Goal: Task Accomplishment & Management: Manage account settings

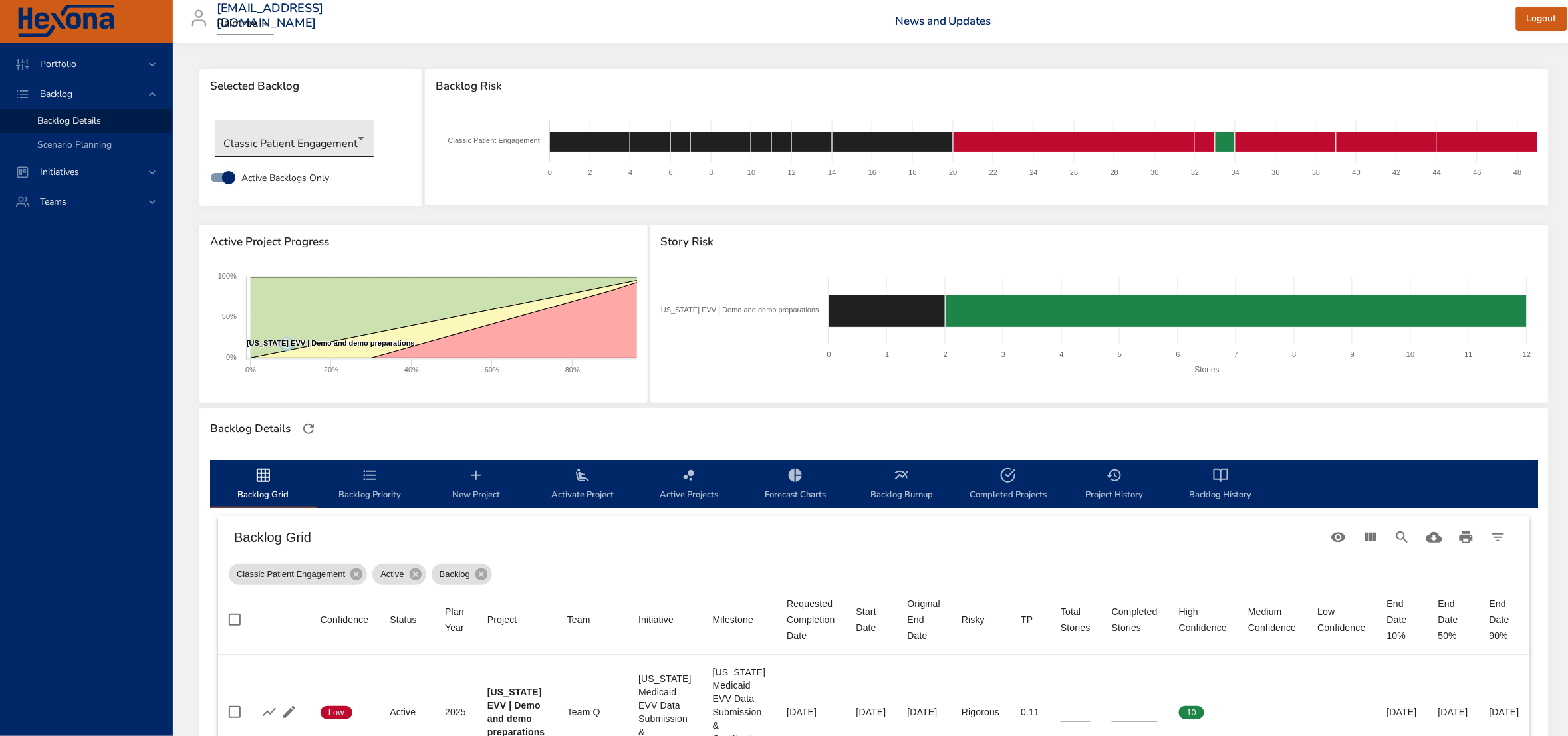
click at [328, 139] on body "Portfolio Backlog Backlog Details Scenario Planning Initiatives Teams [EMAIL_AD…" at bounding box center [784, 368] width 1568 height 736
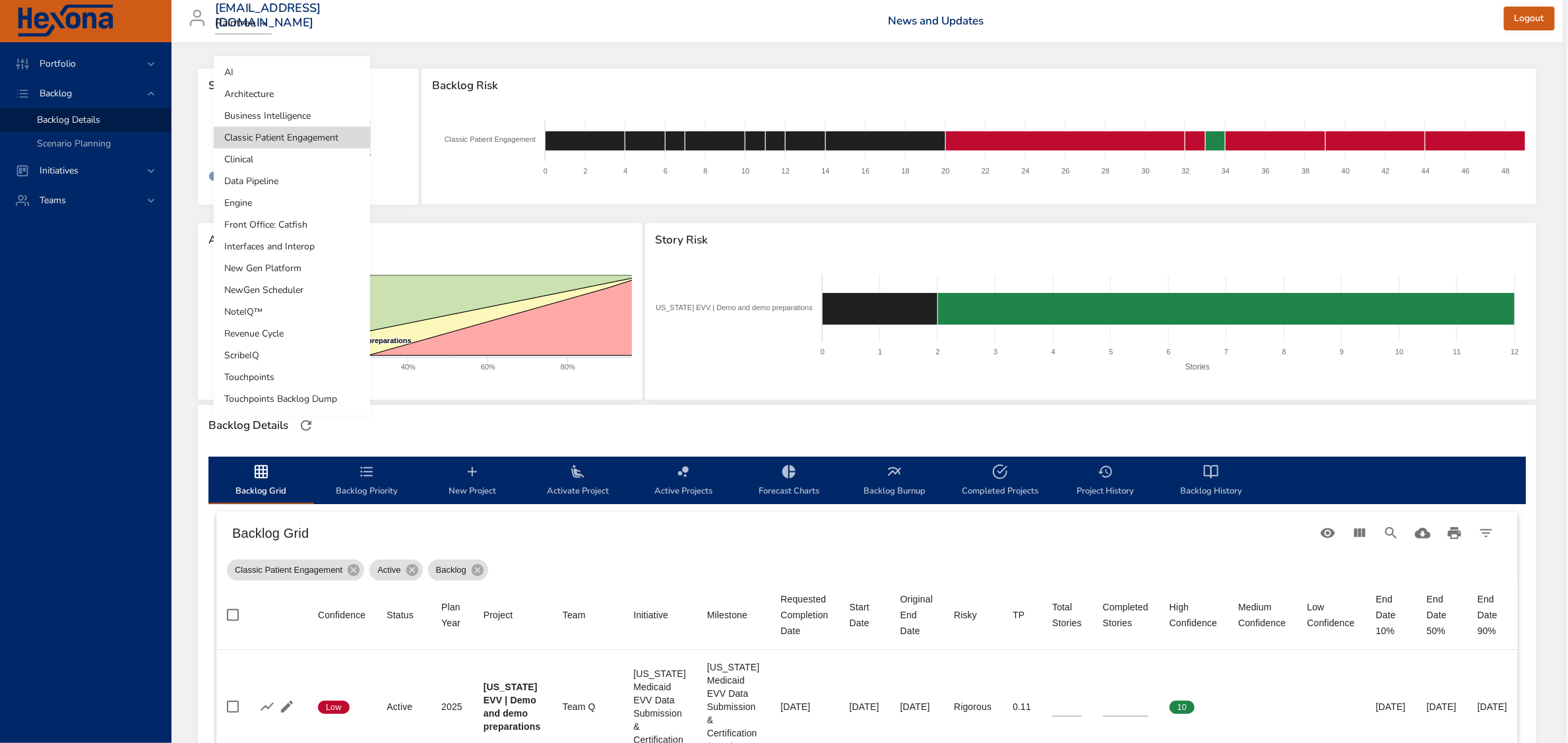
click at [289, 204] on li "Engine" at bounding box center [292, 203] width 156 height 22
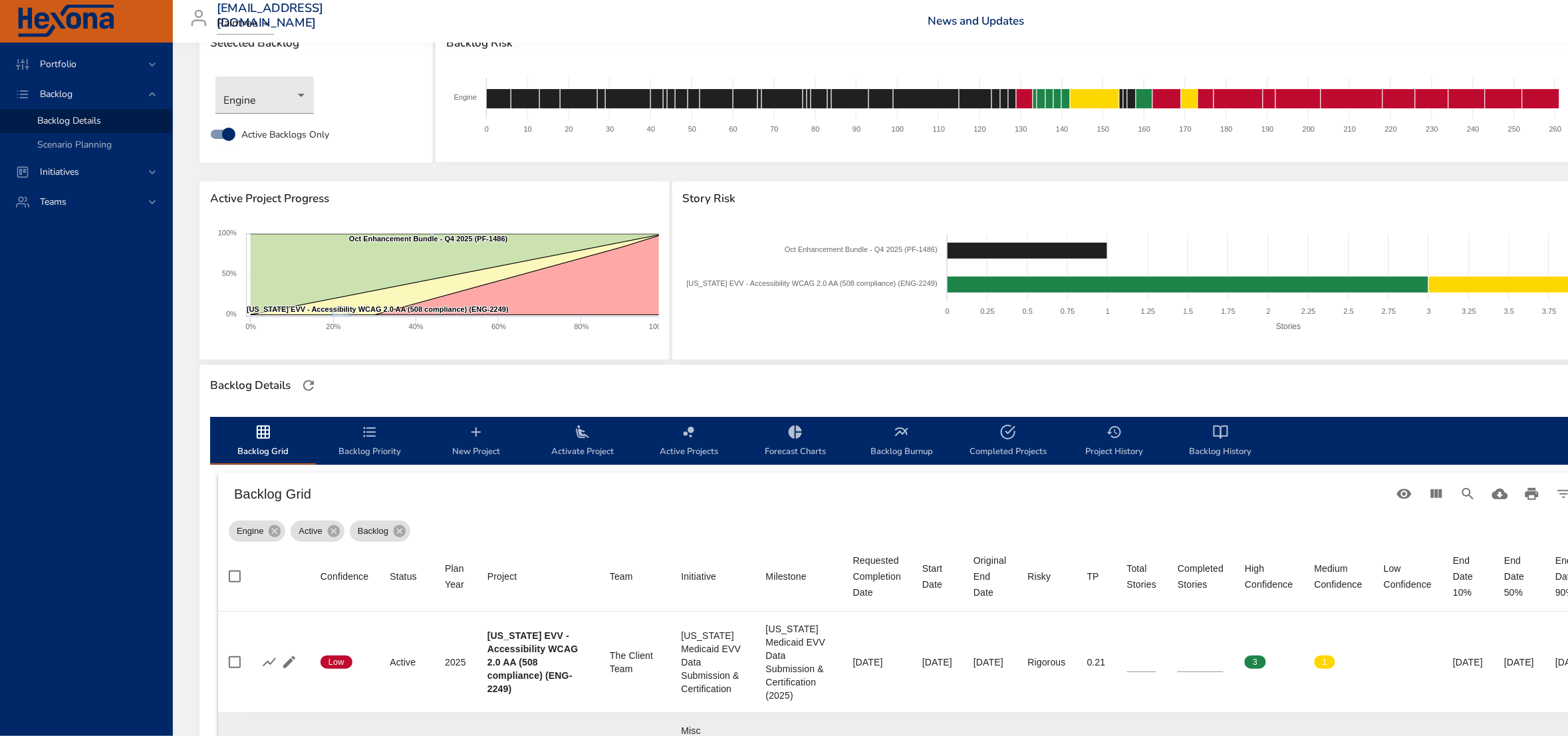
scroll to position [83, 0]
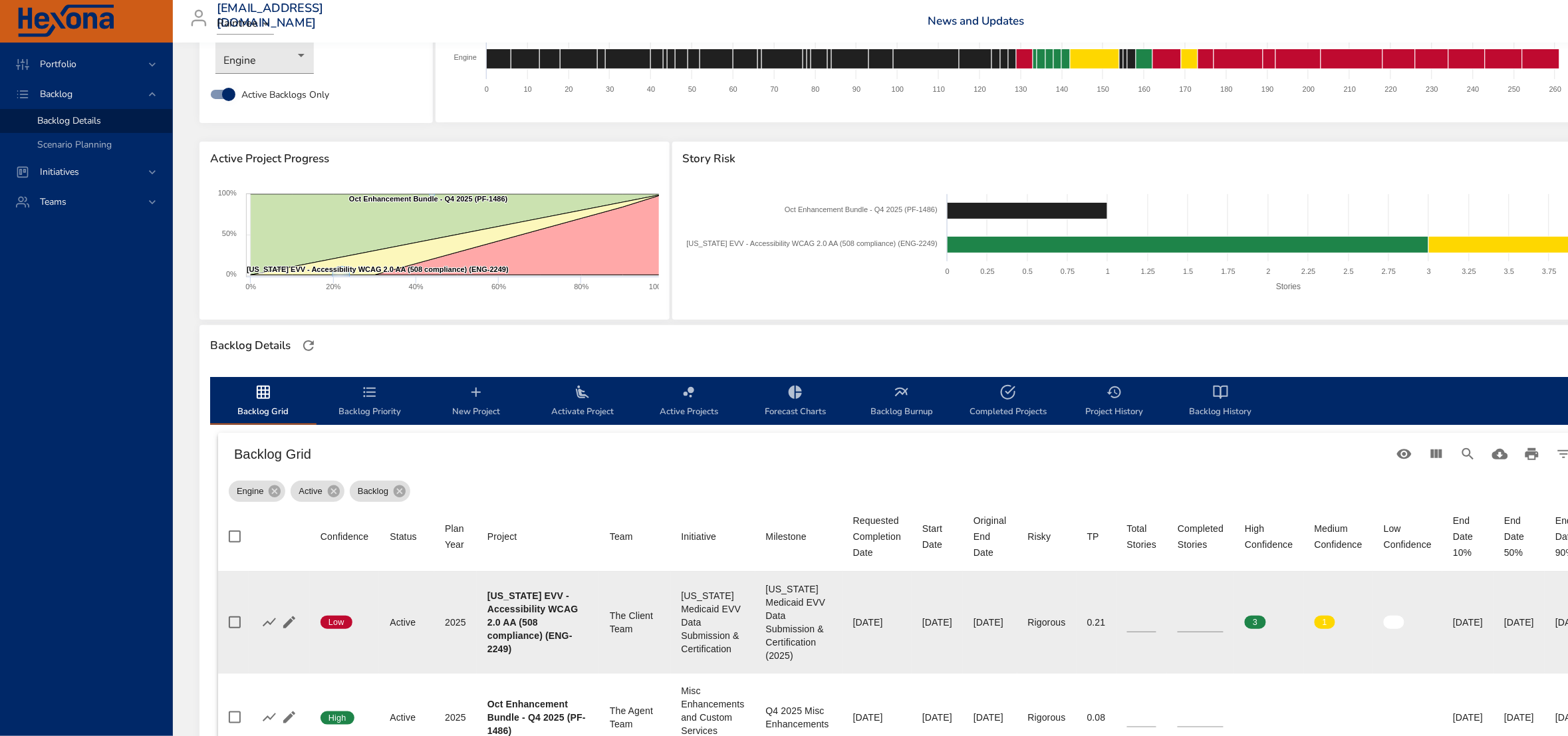
type input "*"
click at [1148, 616] on input "*" at bounding box center [1142, 622] width 30 height 20
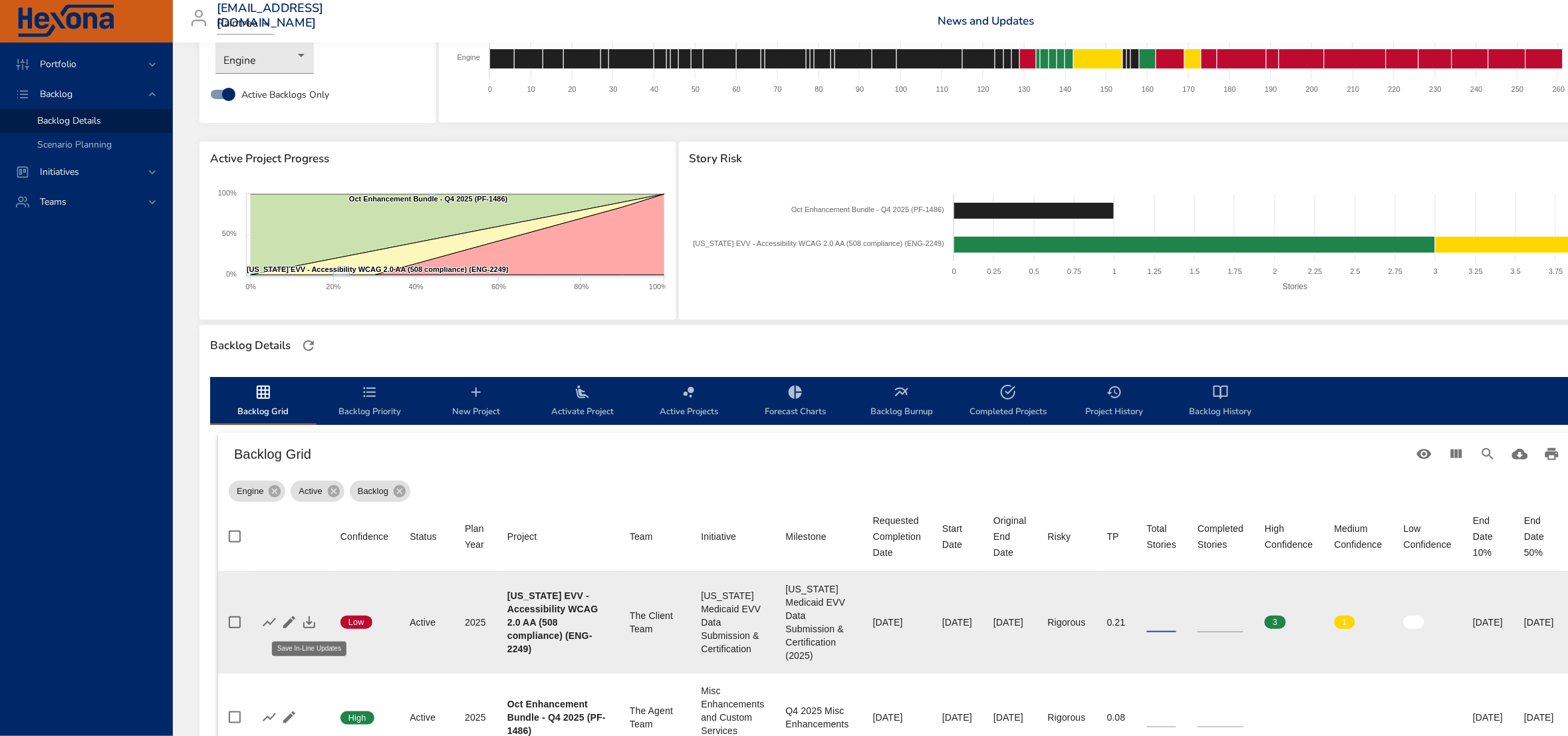
click at [310, 622] on icon "button" at bounding box center [309, 622] width 12 height 12
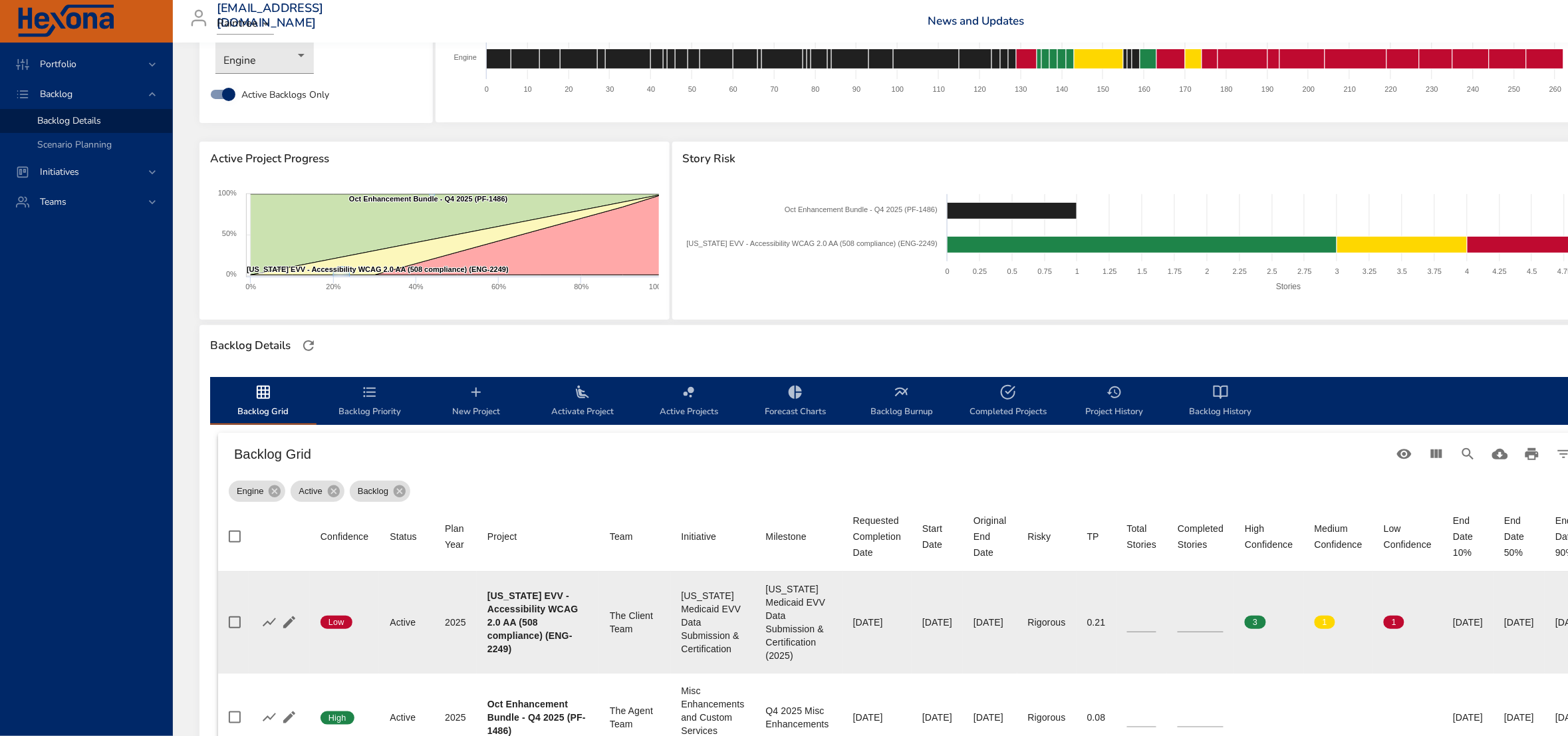
type input "*"
click at [1214, 619] on input "*" at bounding box center [1200, 622] width 46 height 20
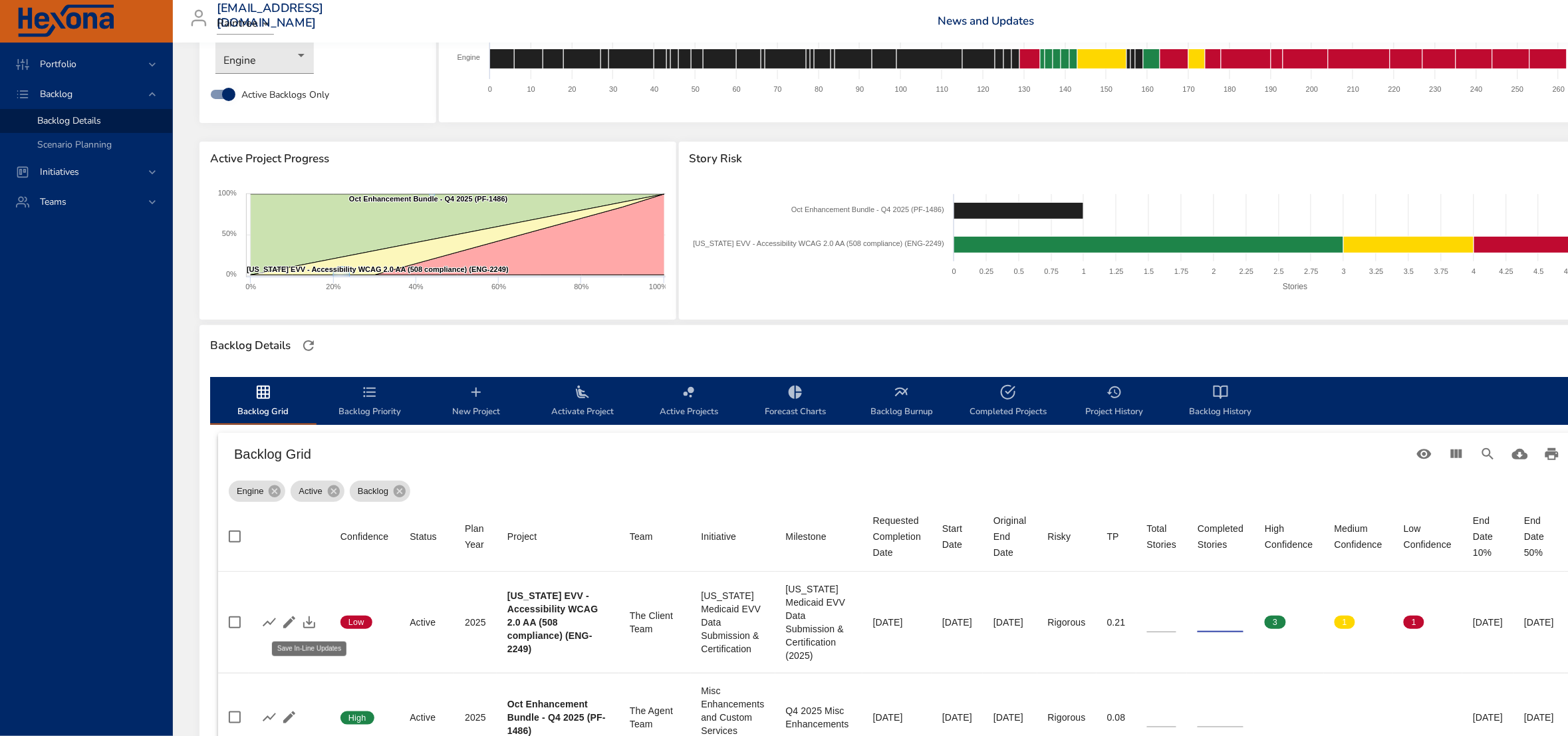
click at [308, 625] on icon "button" at bounding box center [309, 622] width 16 height 16
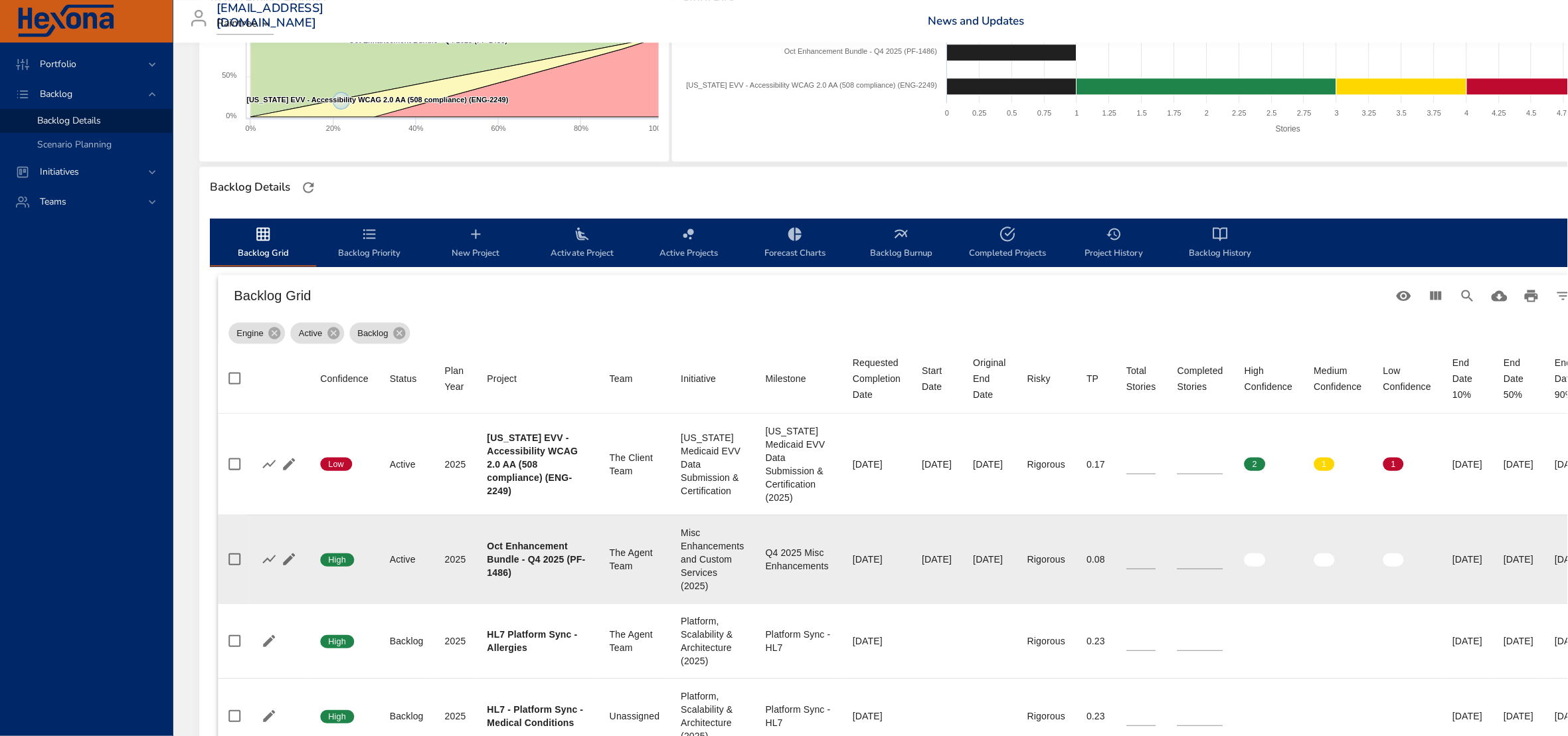
scroll to position [249, 0]
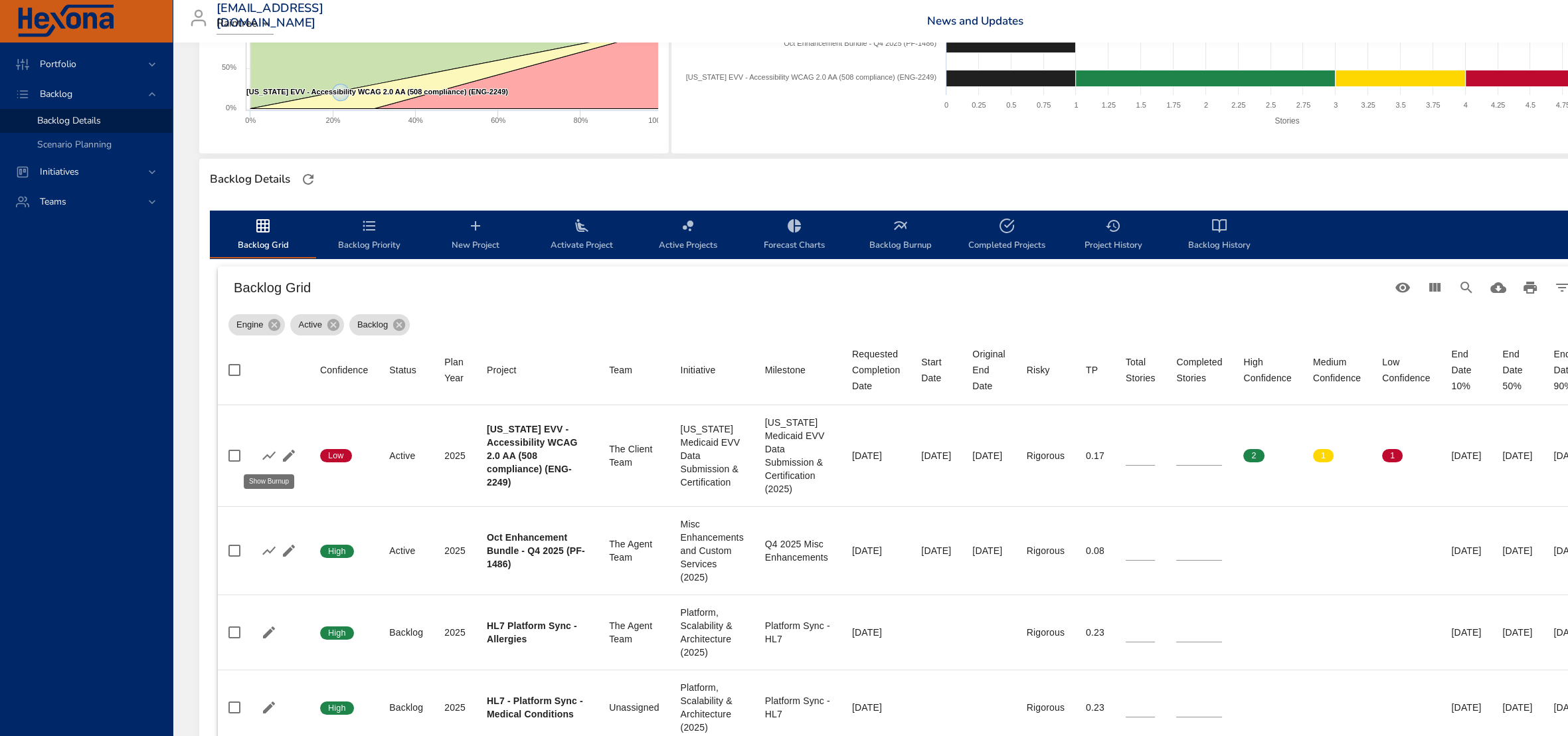
click at [274, 452] on icon "button" at bounding box center [269, 455] width 14 height 8
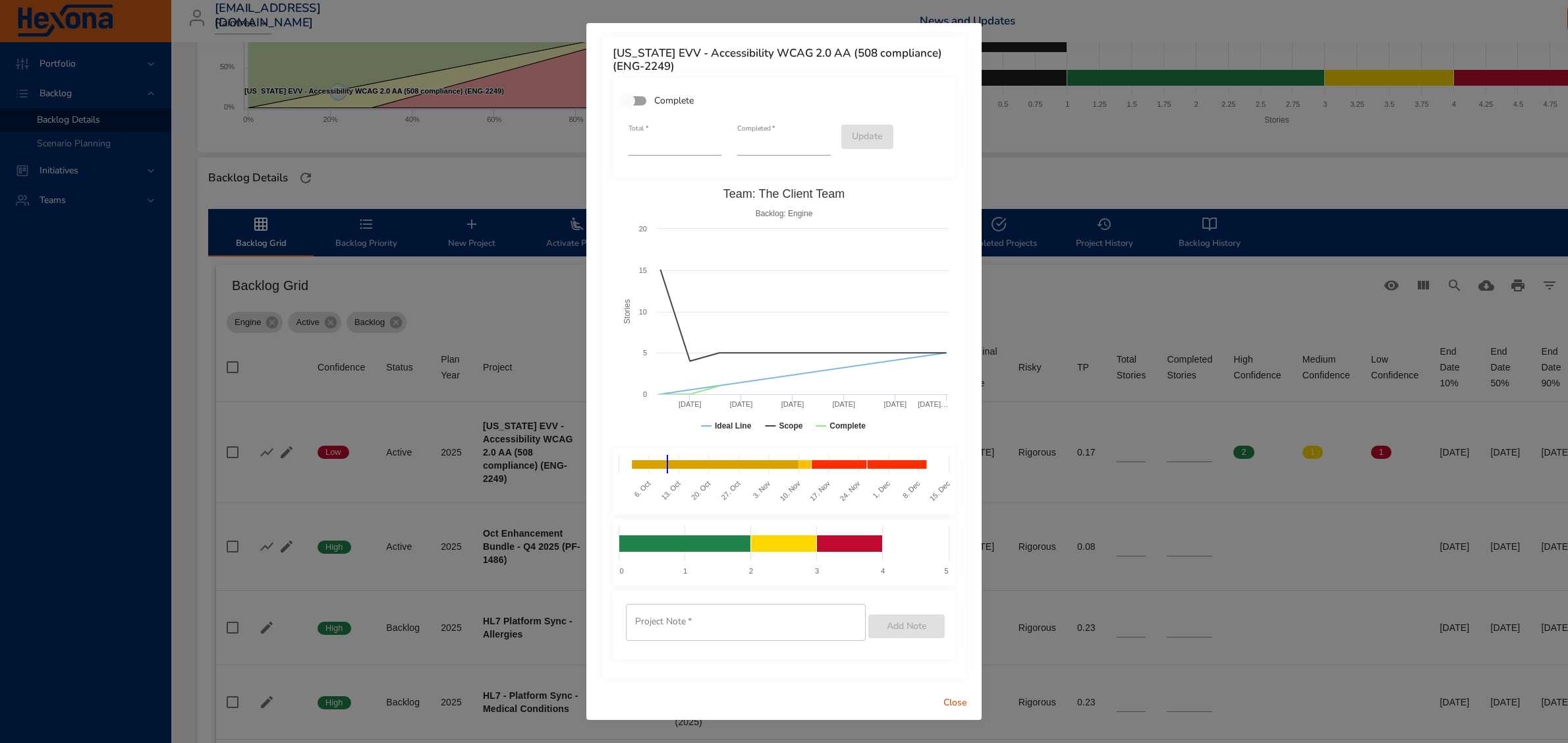
click at [960, 708] on span "Close" at bounding box center [955, 703] width 32 height 17
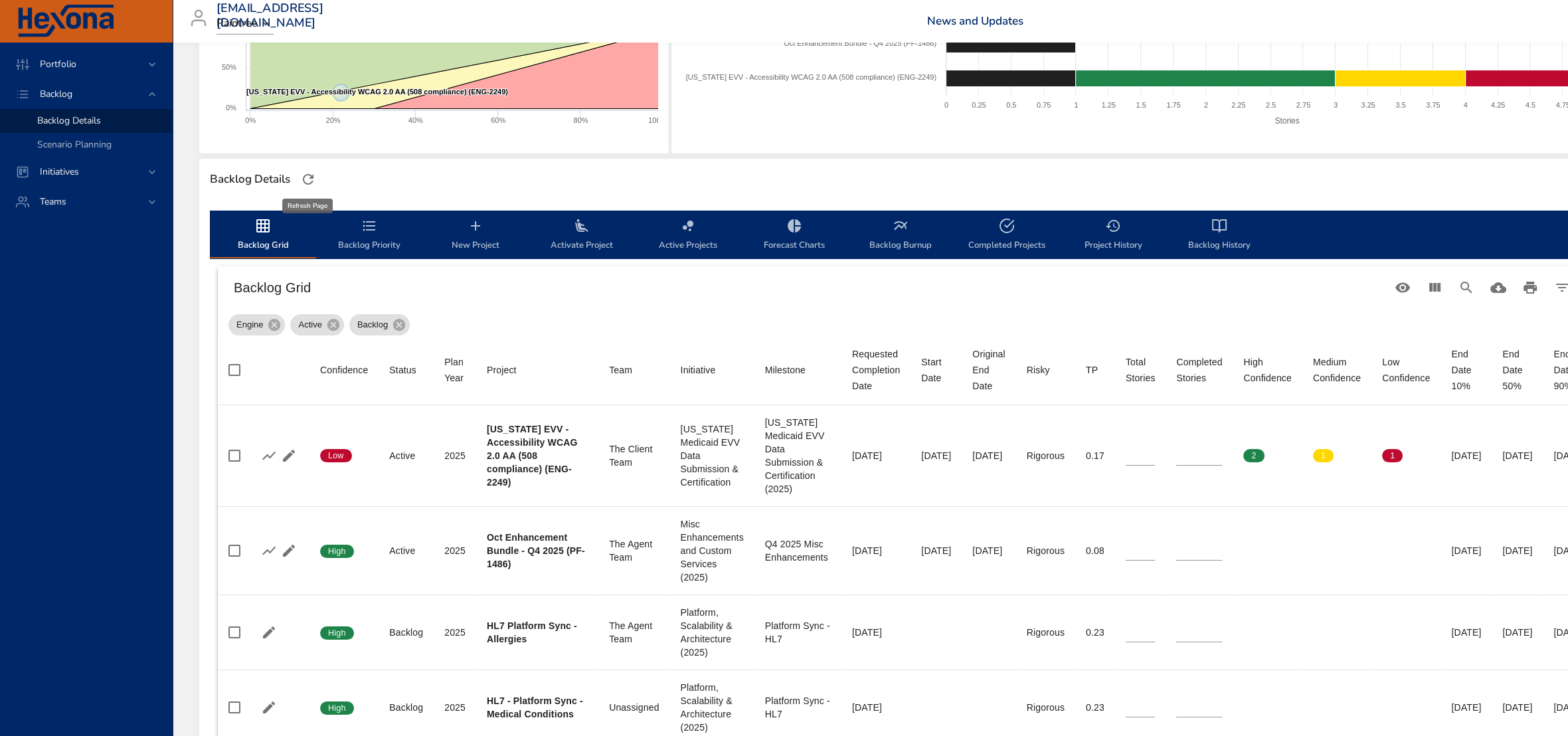
click at [310, 178] on icon "button" at bounding box center [308, 179] width 16 height 16
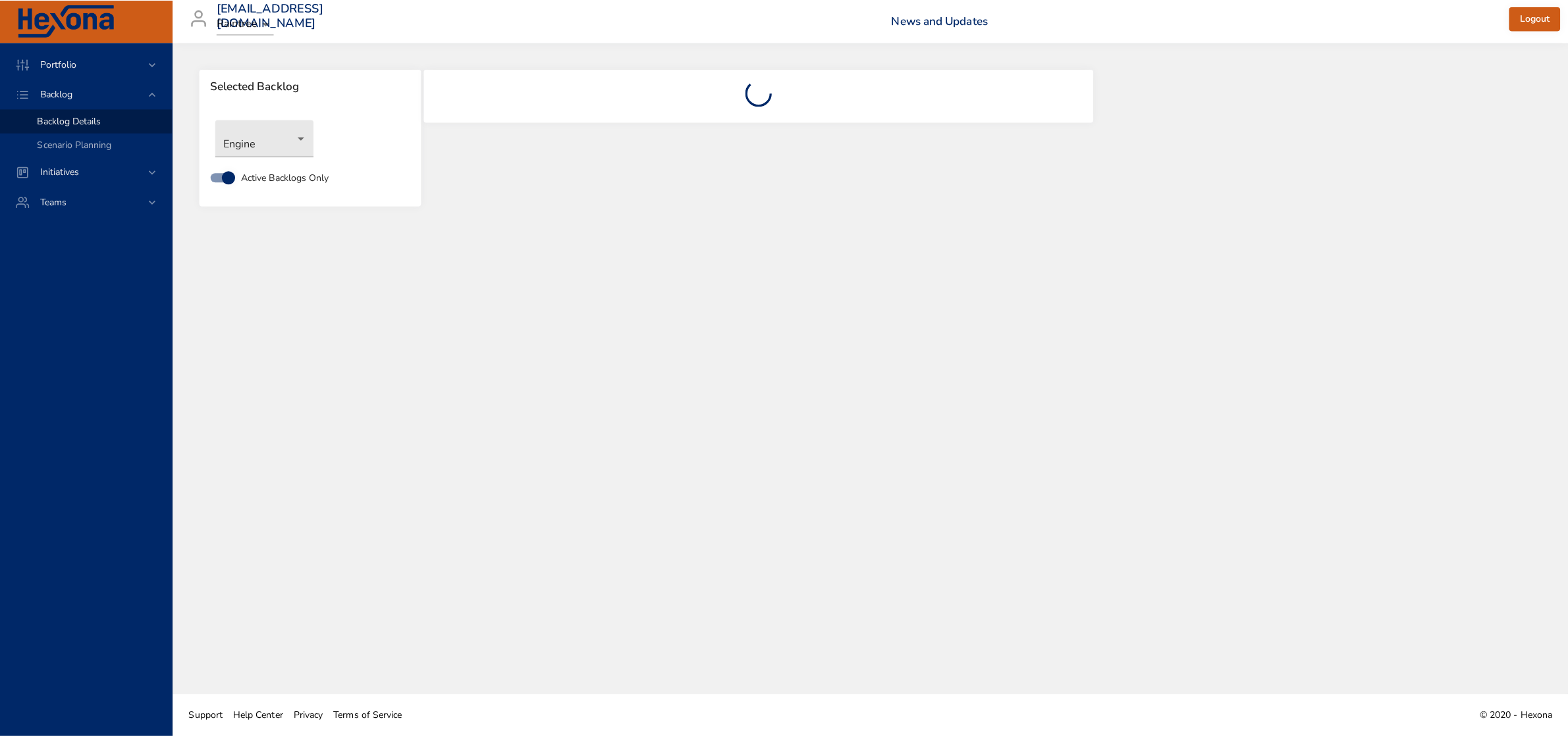
scroll to position [0, 0]
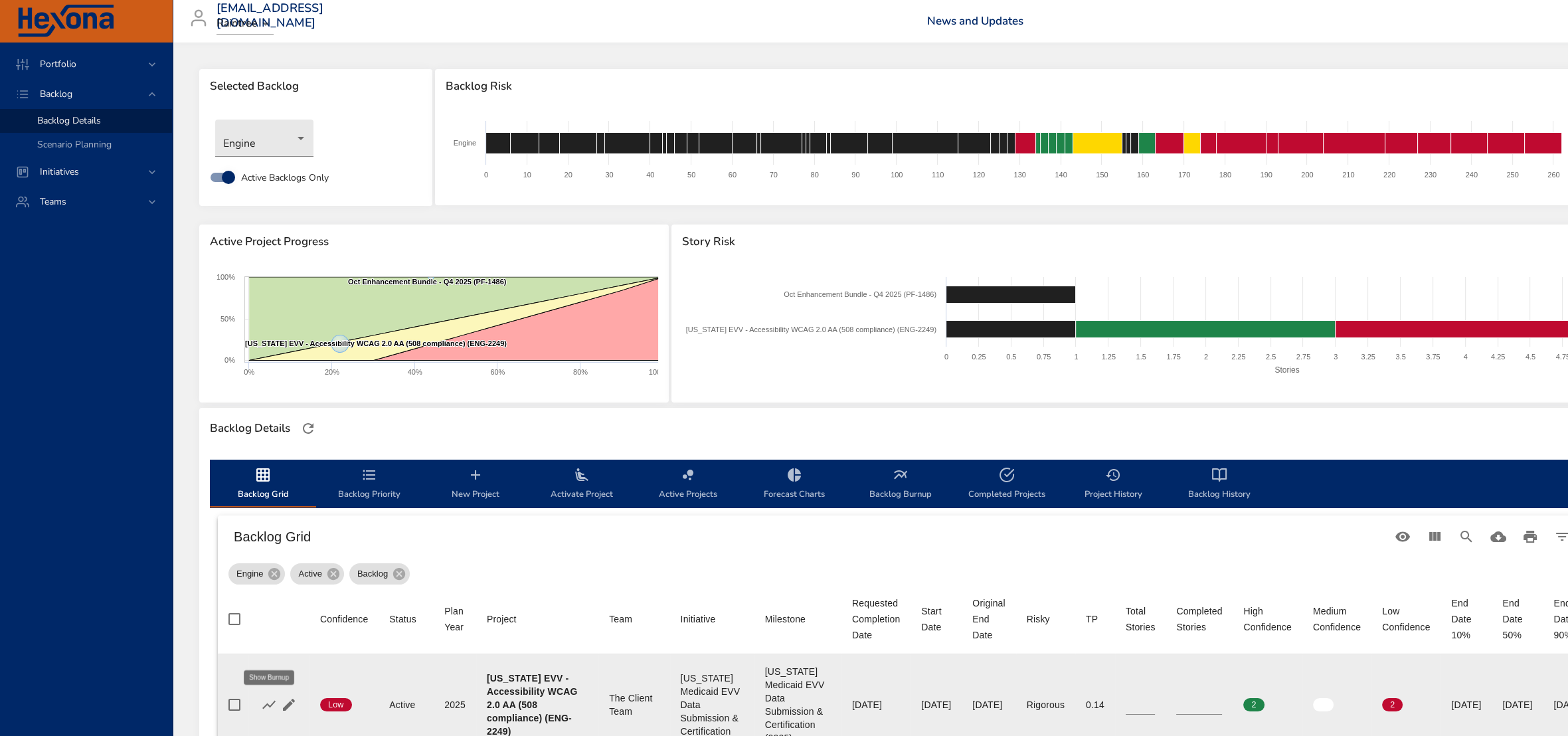
click at [262, 705] on icon "button" at bounding box center [269, 704] width 16 height 16
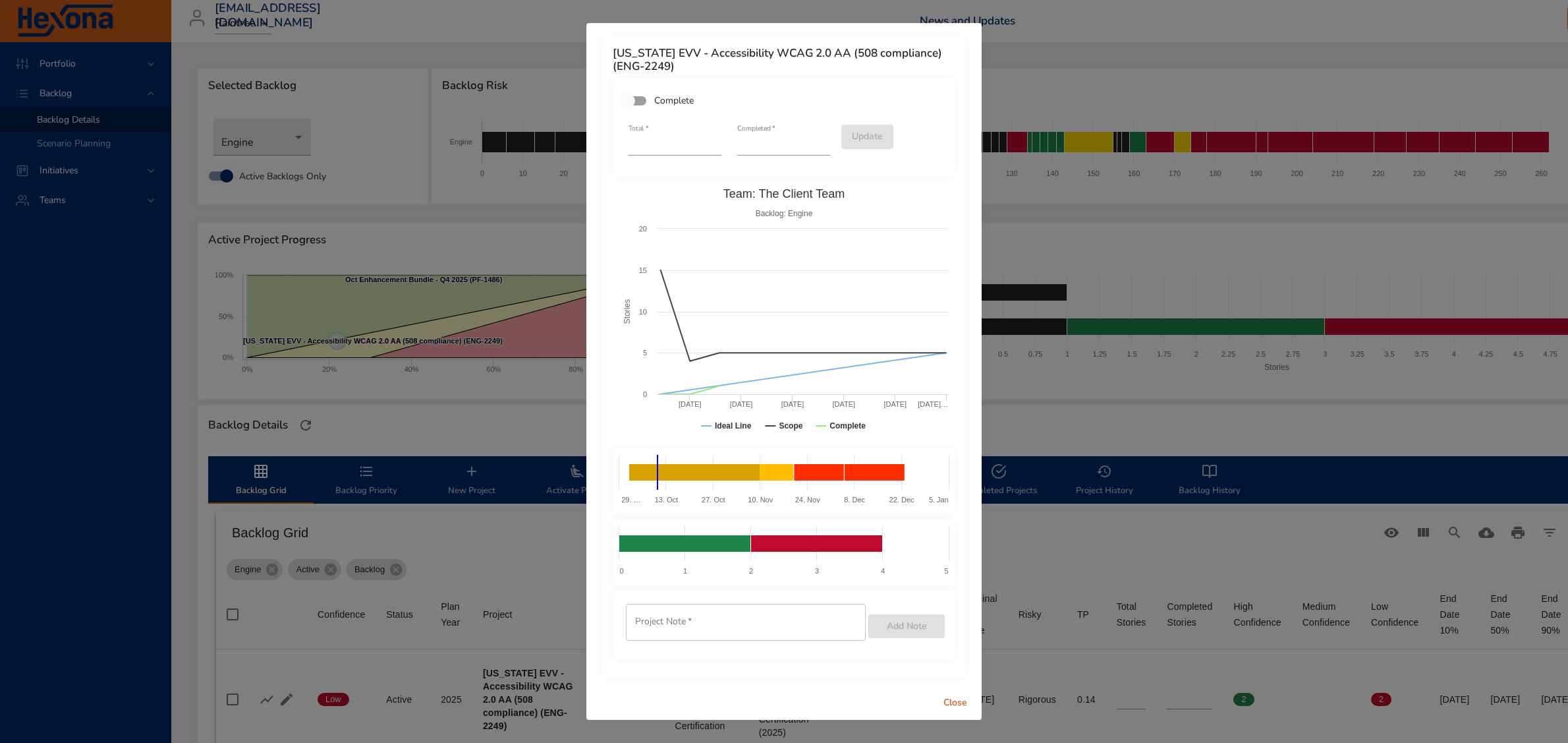
click at [960, 700] on span "Close" at bounding box center [955, 703] width 32 height 17
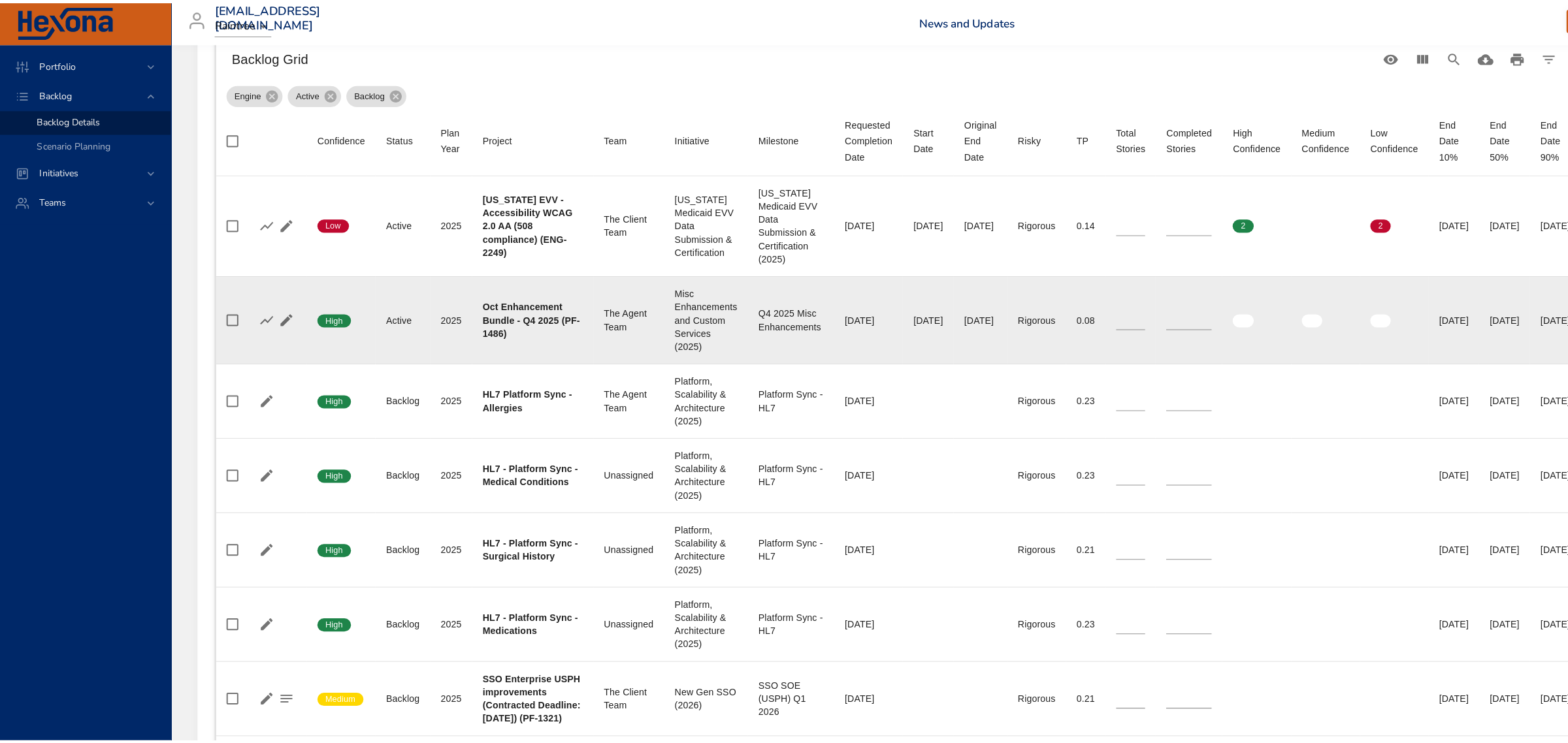
scroll to position [571, 0]
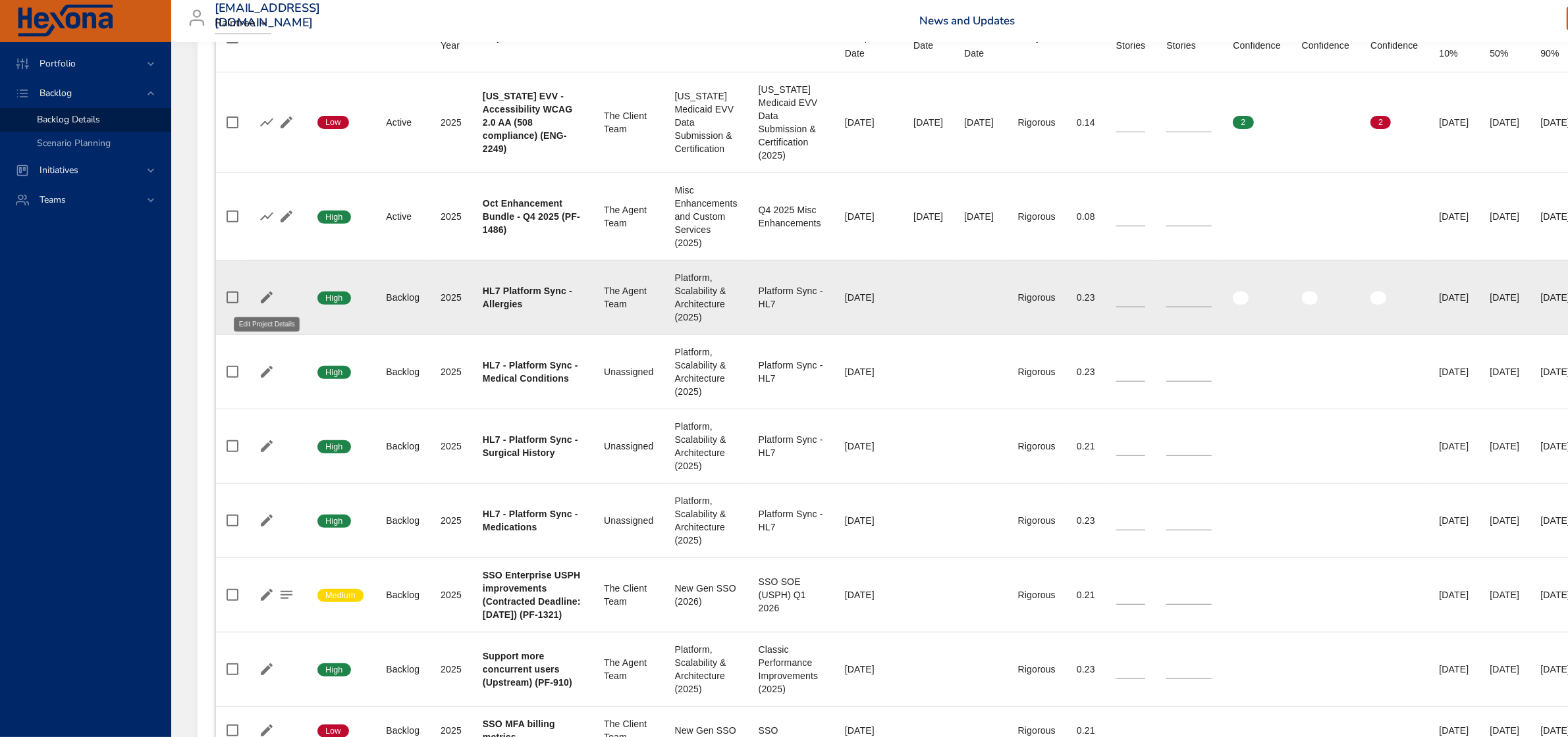
click at [268, 294] on icon "button" at bounding box center [266, 297] width 16 height 16
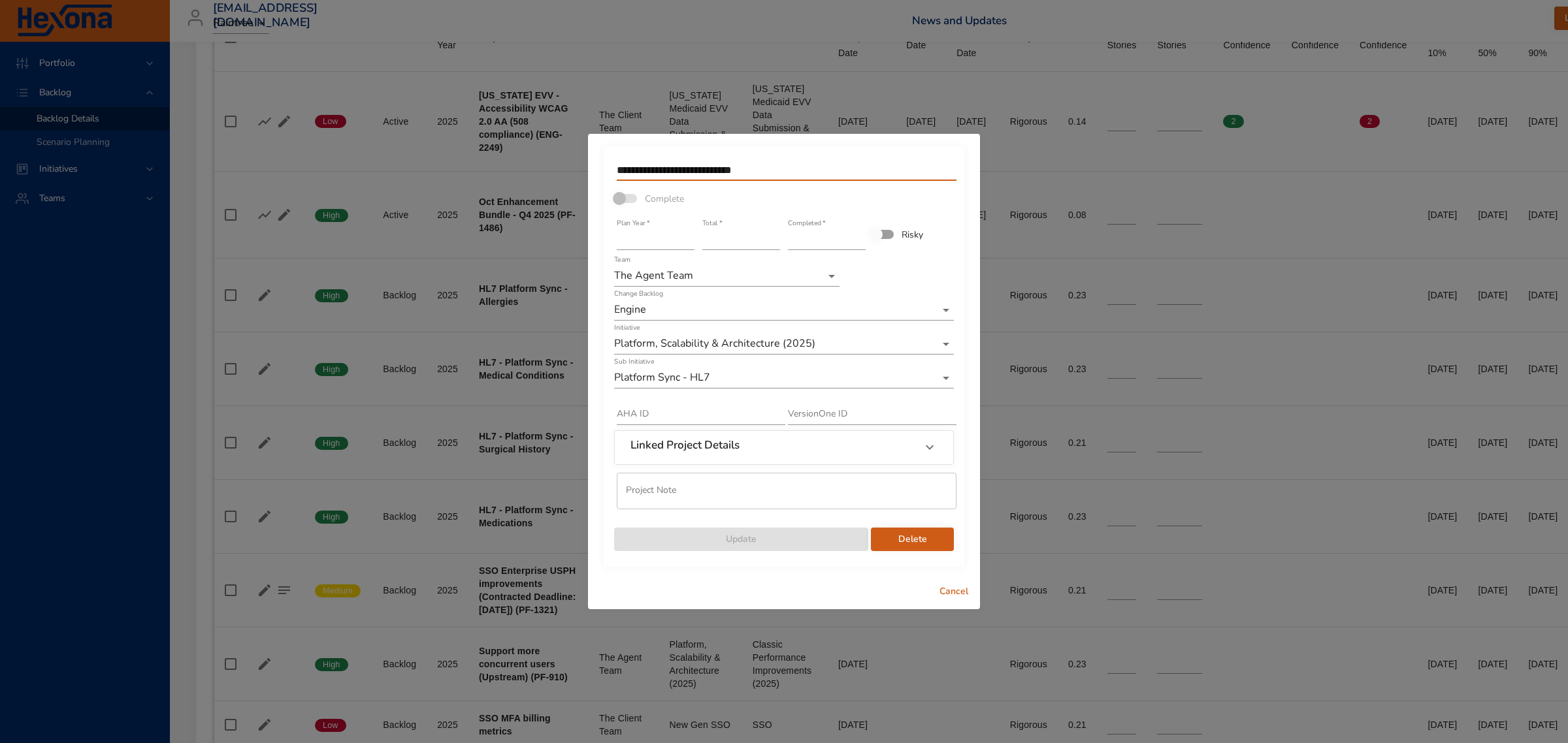
click at [809, 160] on input "**********" at bounding box center [787, 170] width 340 height 21
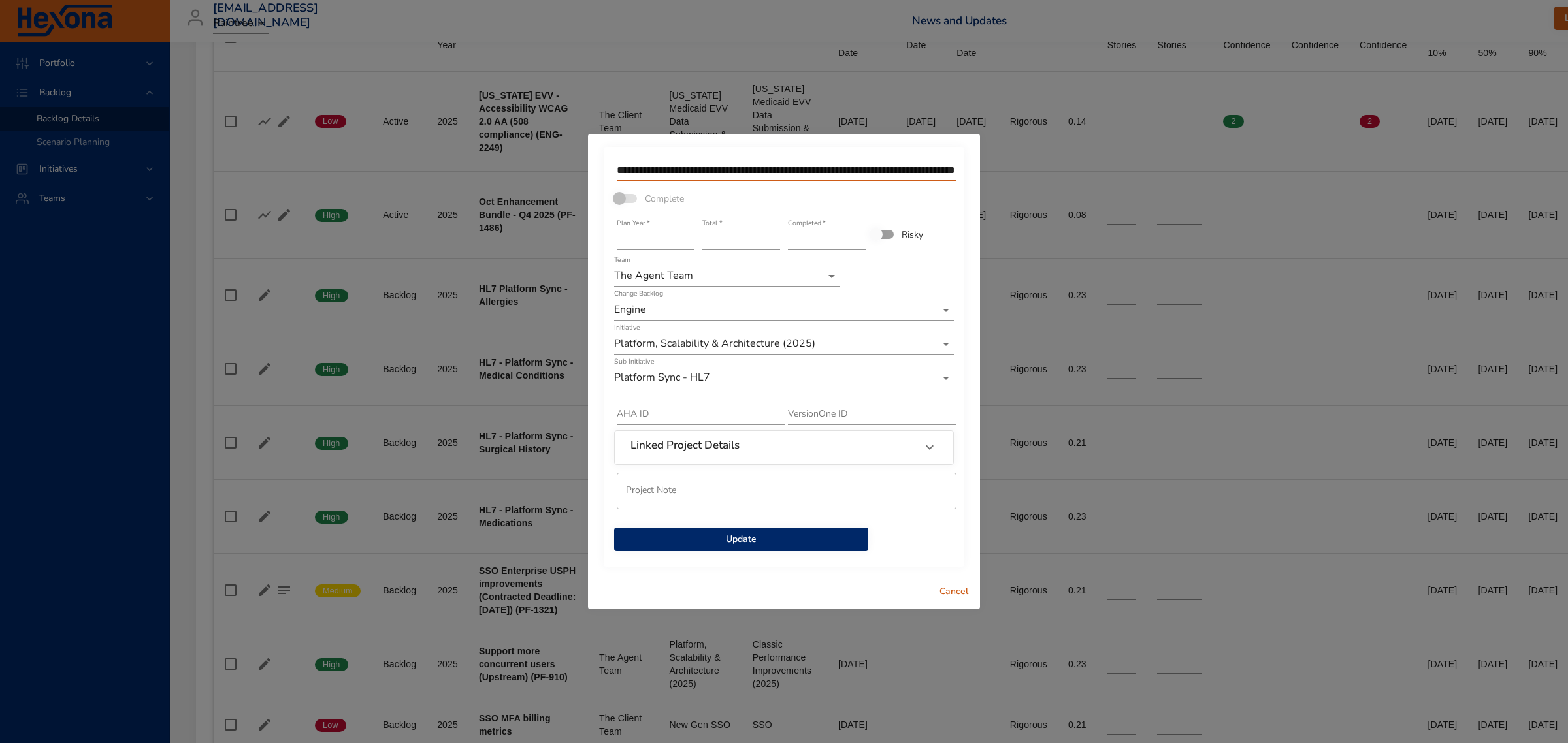
scroll to position [0, 60]
type input "**********"
click at [775, 233] on input "*" at bounding box center [741, 239] width 77 height 21
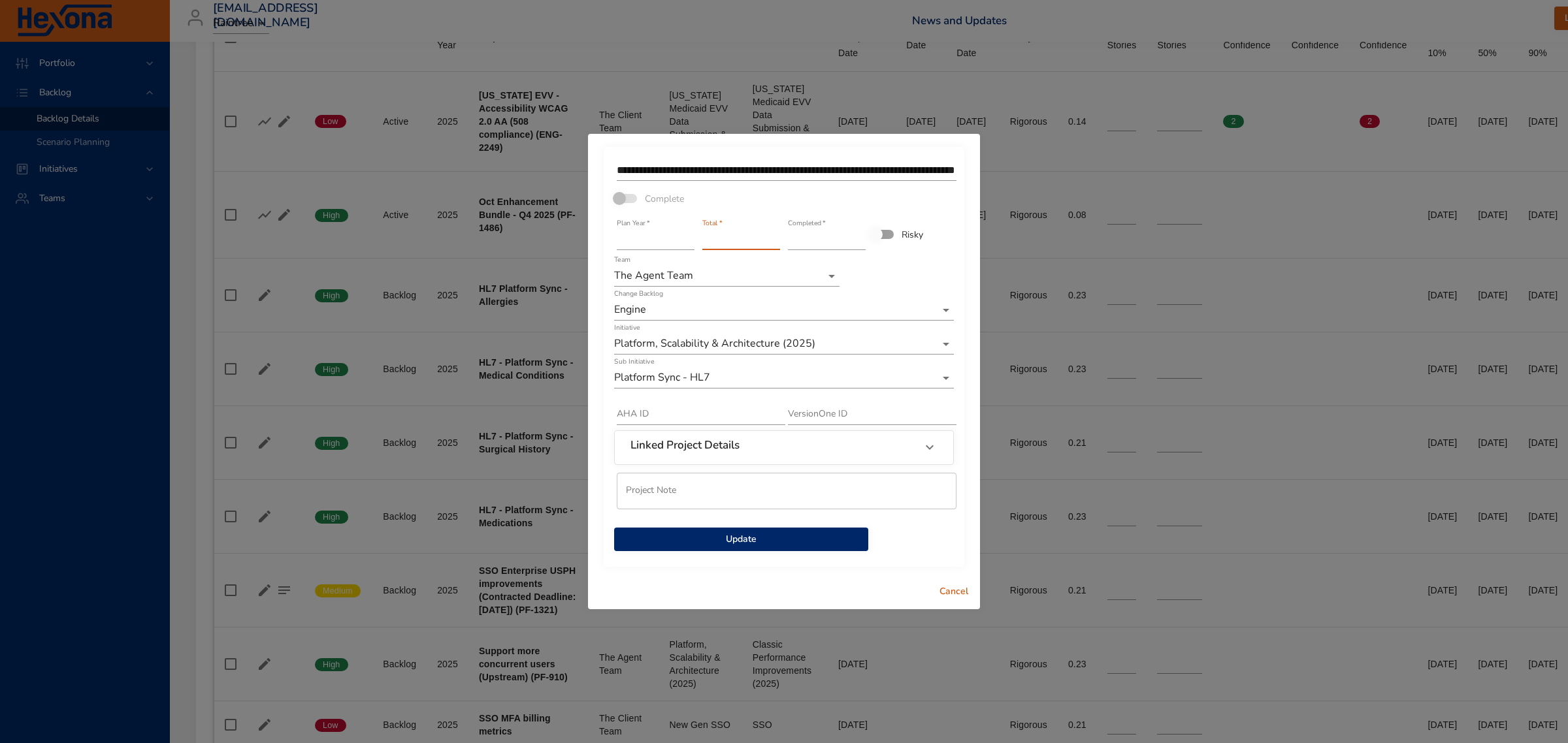
click at [775, 233] on input "*" at bounding box center [741, 239] width 77 height 21
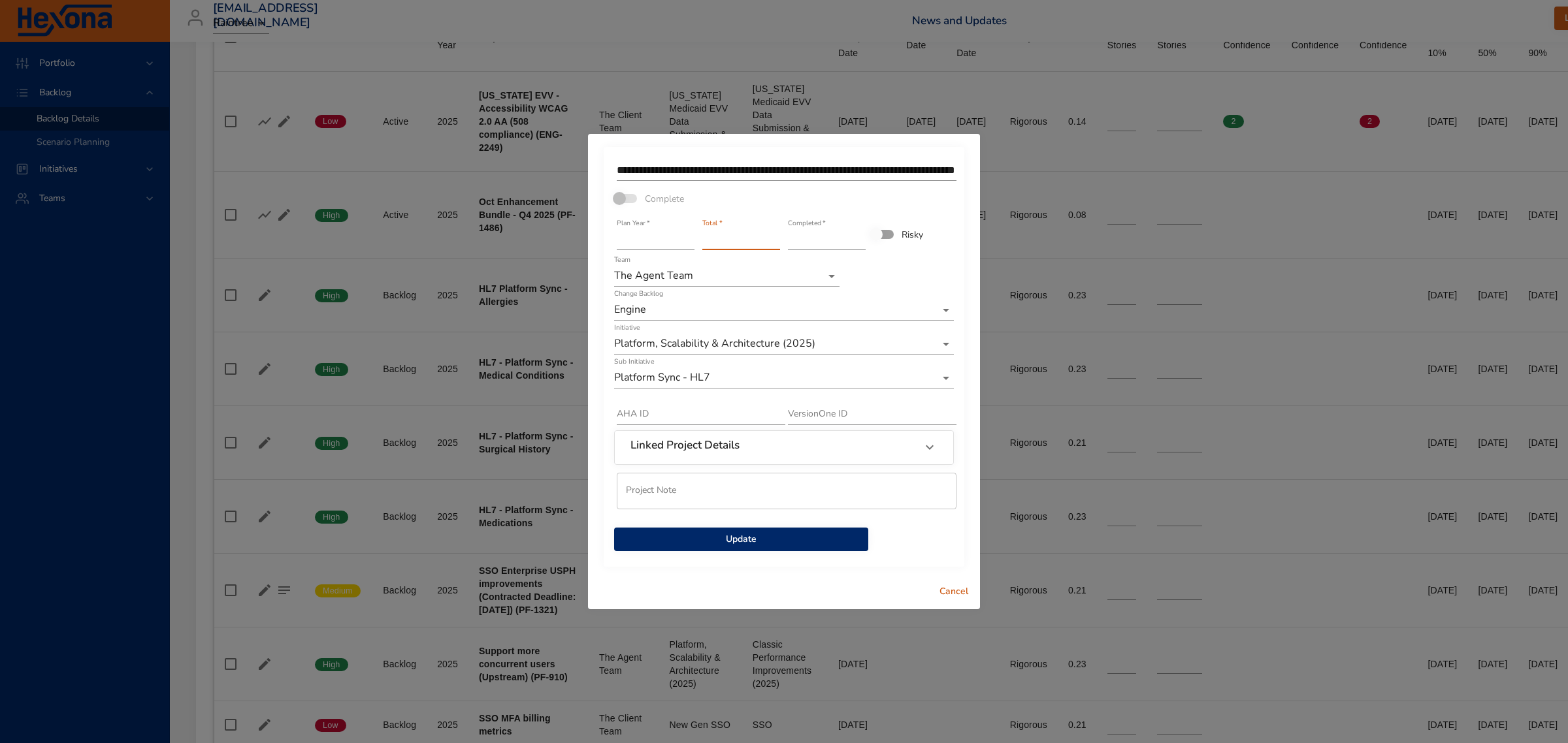
click at [775, 233] on input "**" at bounding box center [741, 239] width 77 height 21
type input "**"
click at [775, 233] on input "**" at bounding box center [741, 239] width 77 height 21
click at [753, 538] on span "Update" at bounding box center [740, 540] width 233 height 16
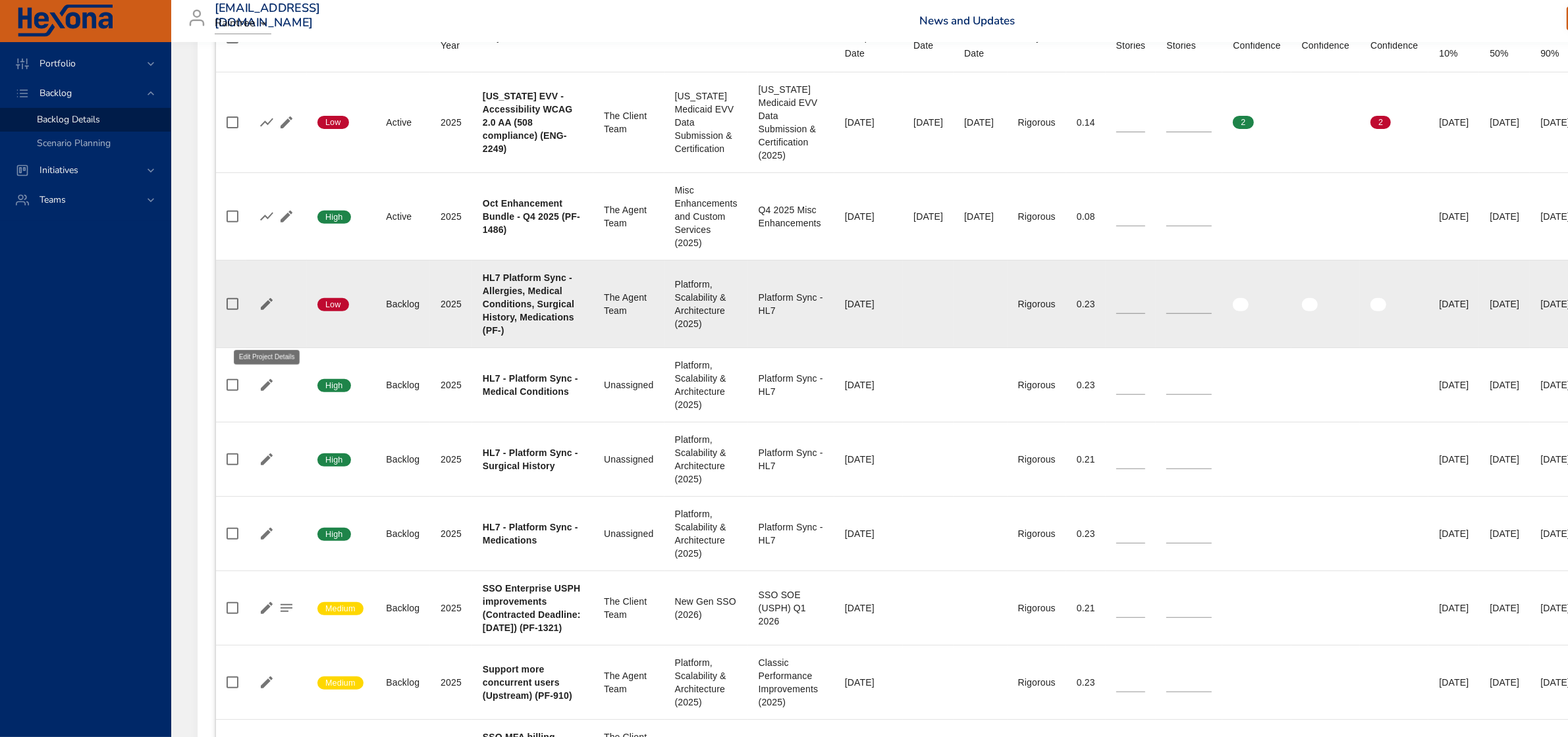
click at [265, 312] on icon "button" at bounding box center [266, 304] width 16 height 16
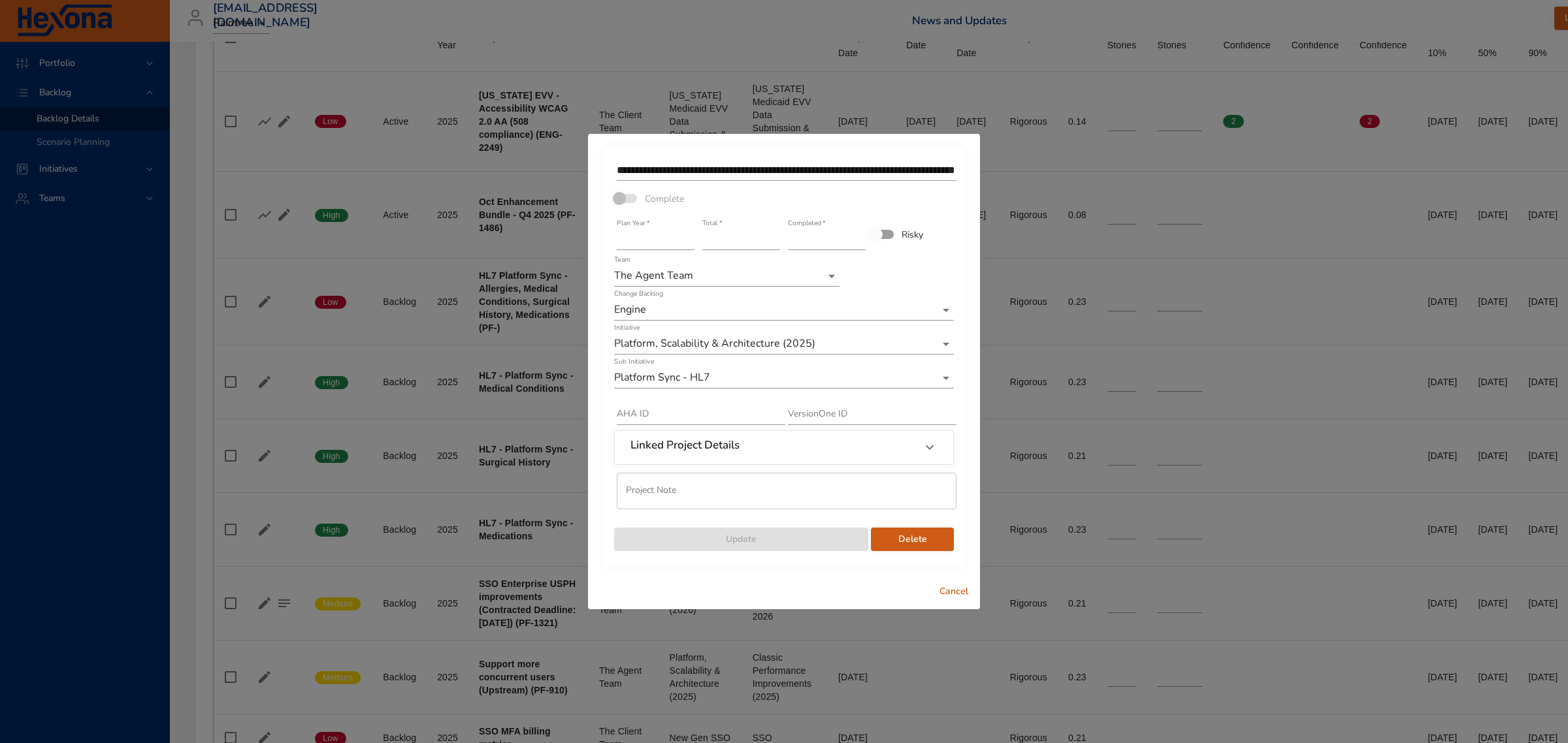
click at [935, 177] on input "**********" at bounding box center [787, 170] width 340 height 21
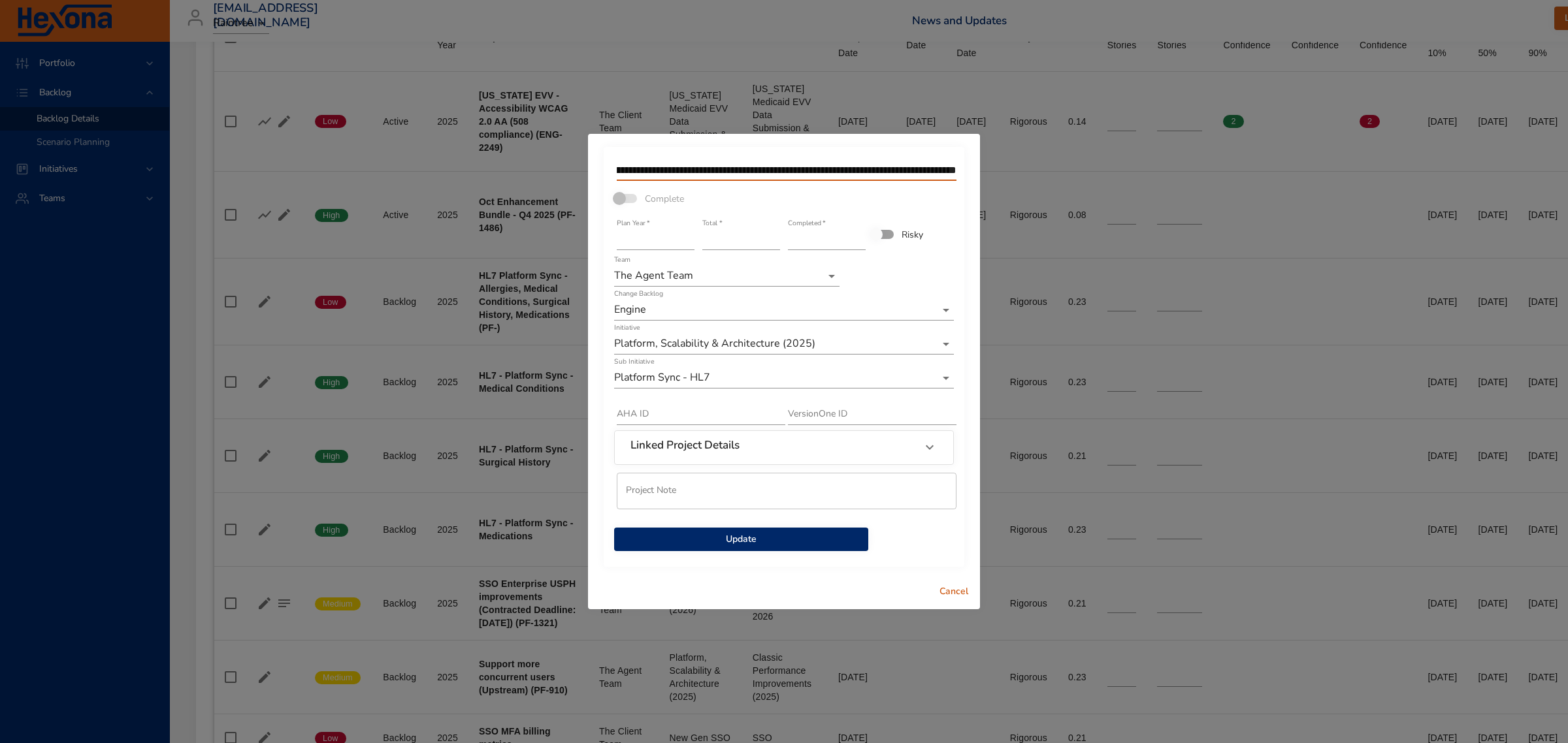
scroll to position [0, 85]
type input "**********"
click at [763, 537] on span "Update" at bounding box center [740, 540] width 233 height 16
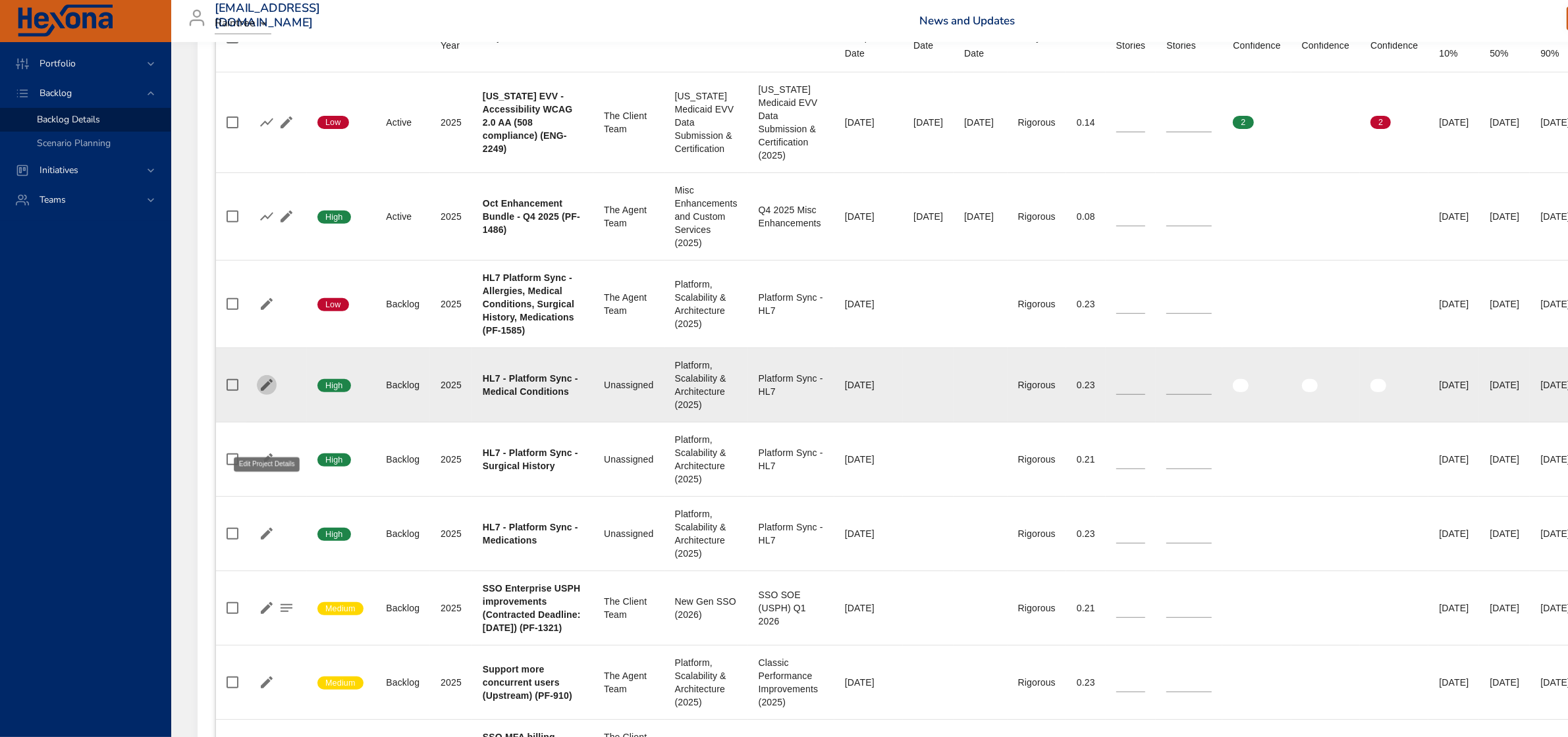
click at [261, 393] on icon "button" at bounding box center [266, 385] width 16 height 16
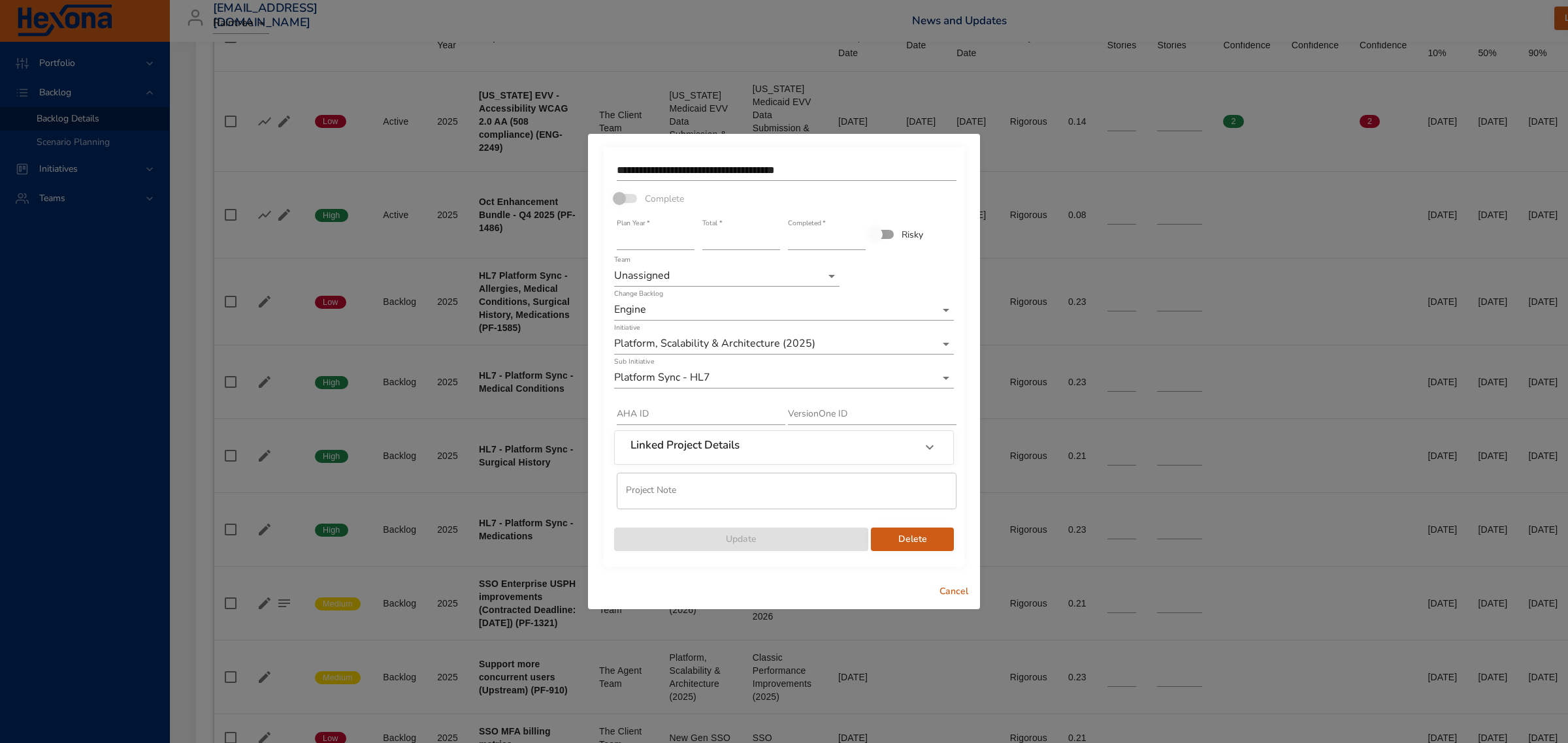
click at [928, 538] on span "Delete" at bounding box center [912, 540] width 62 height 16
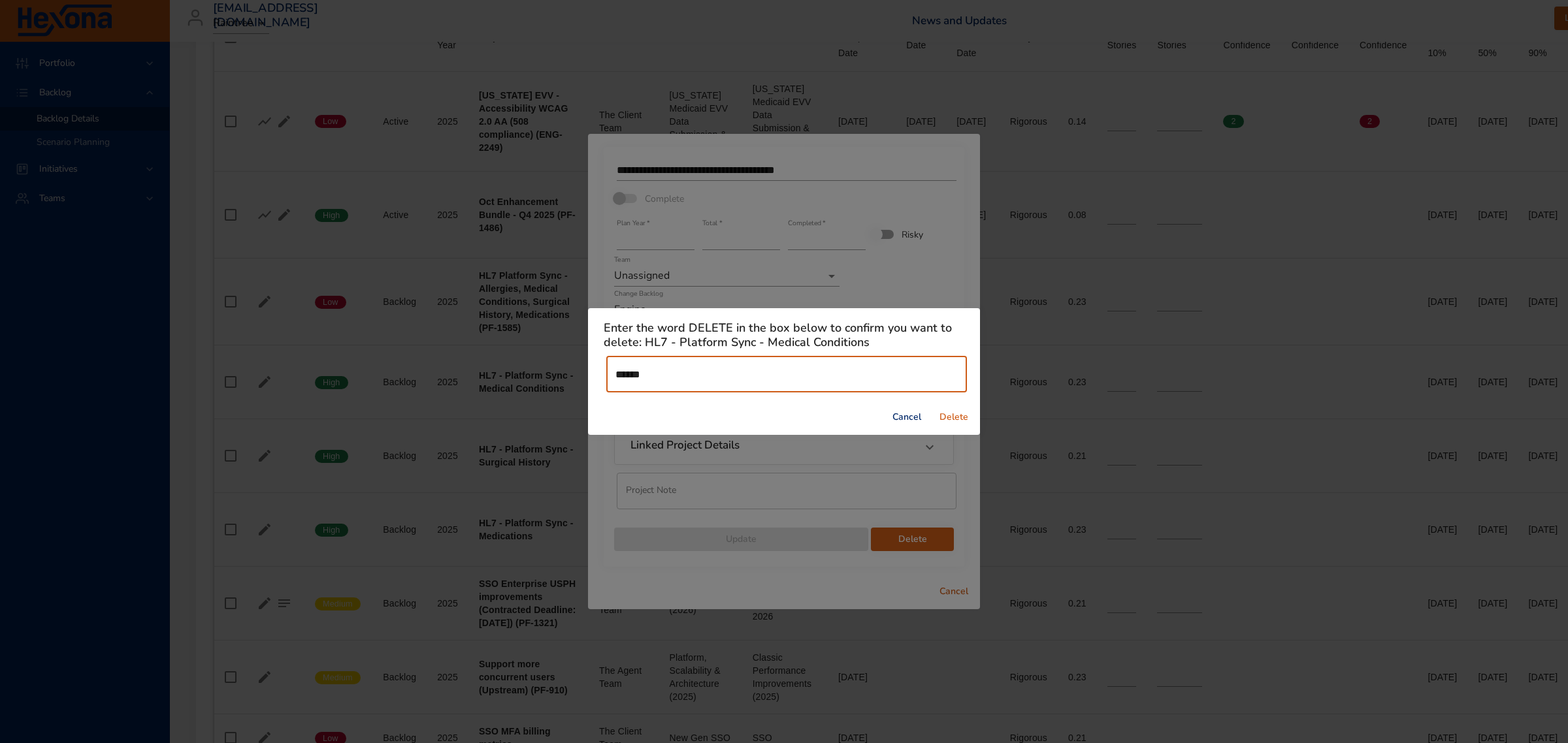
type input "******"
click at [951, 416] on span "Delete" at bounding box center [954, 418] width 31 height 16
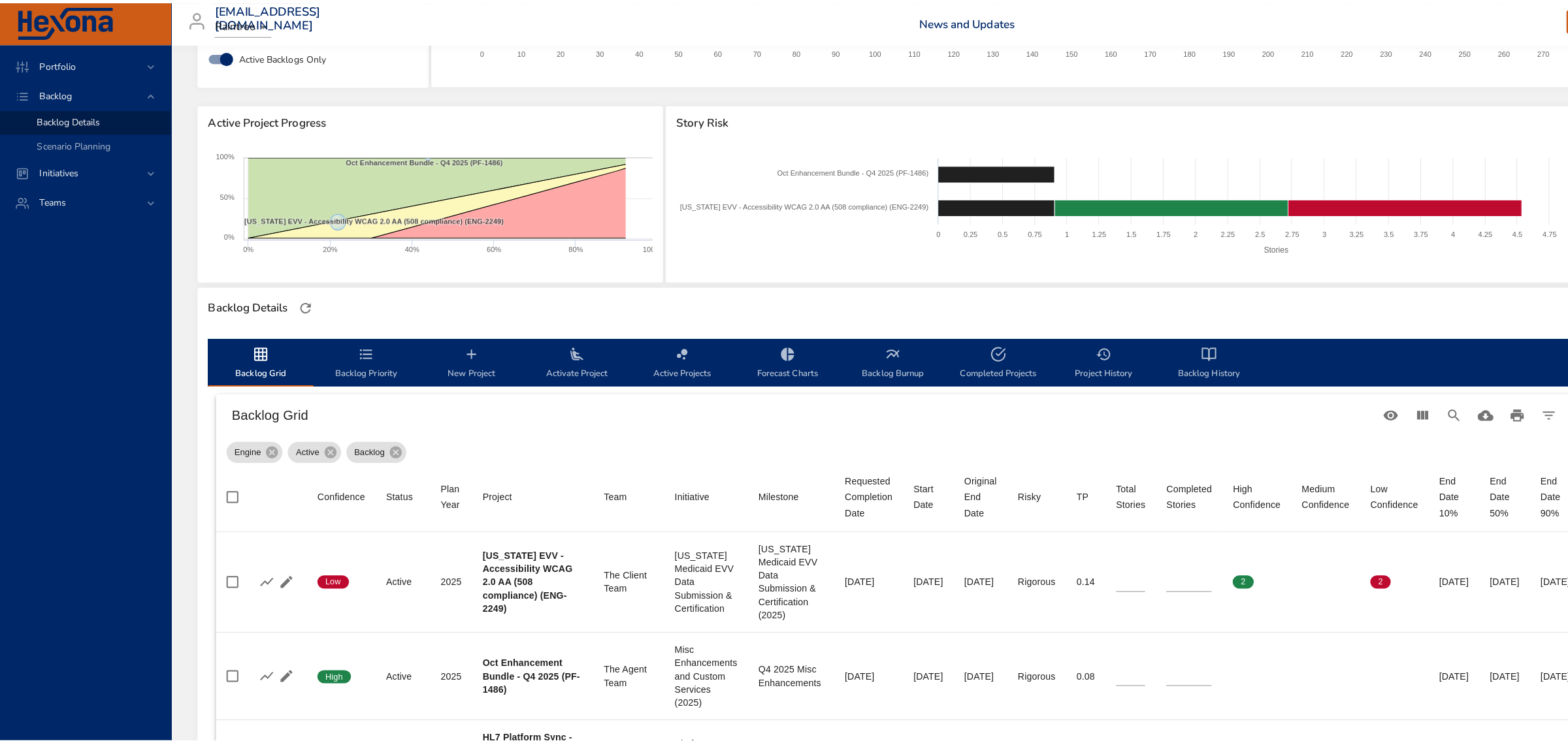
scroll to position [490, 0]
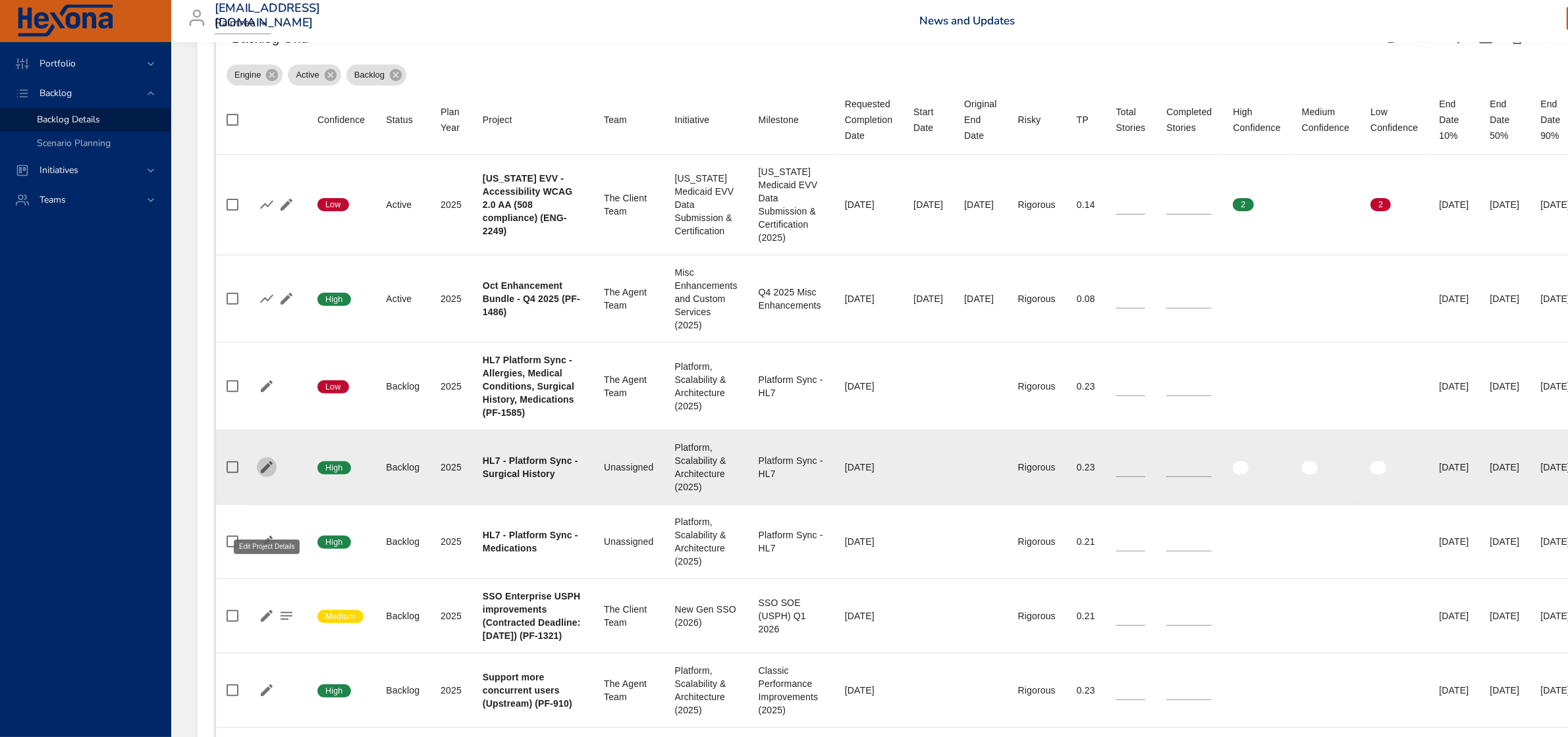
click at [264, 475] on icon "button" at bounding box center [266, 467] width 16 height 16
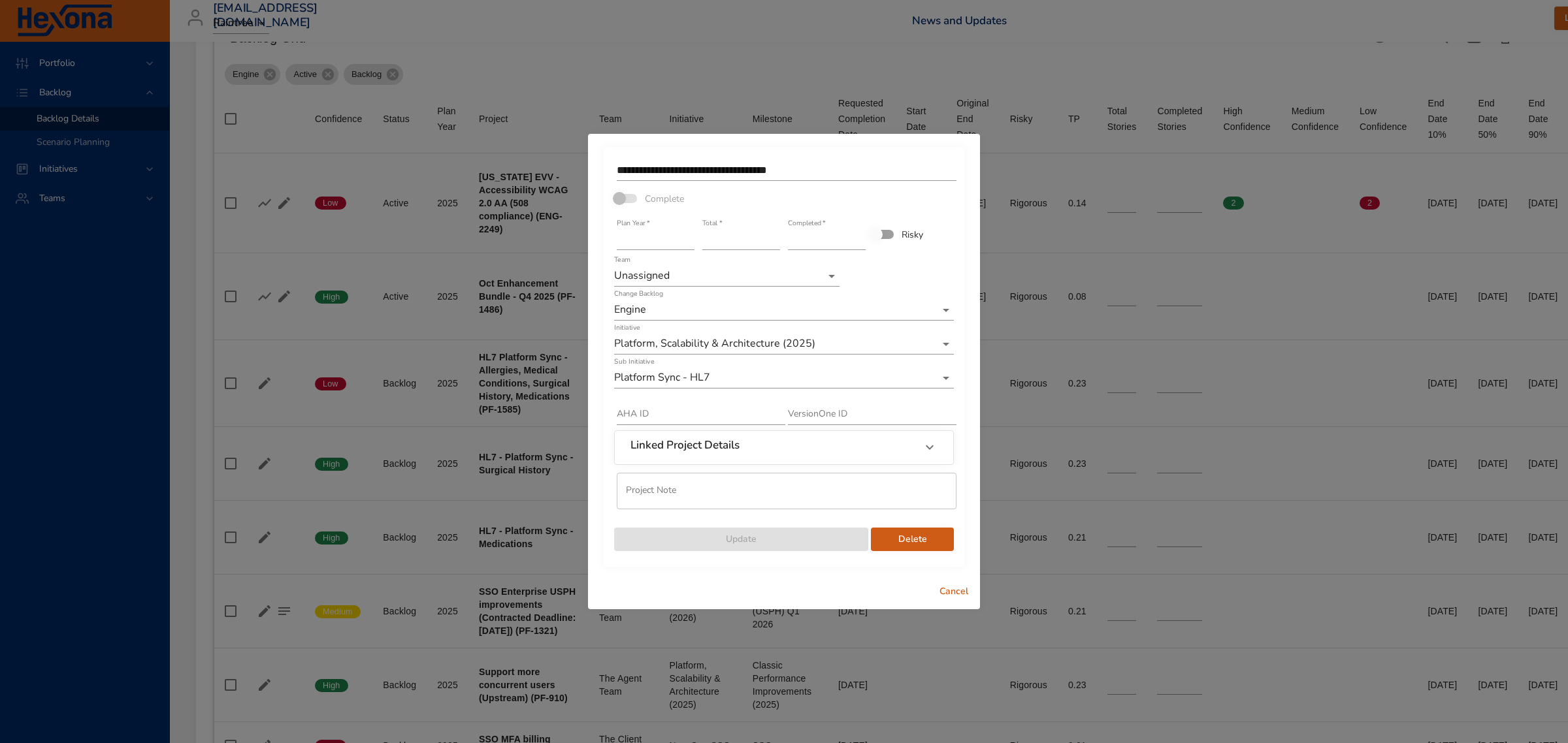
click at [929, 538] on span "Delete" at bounding box center [912, 540] width 62 height 16
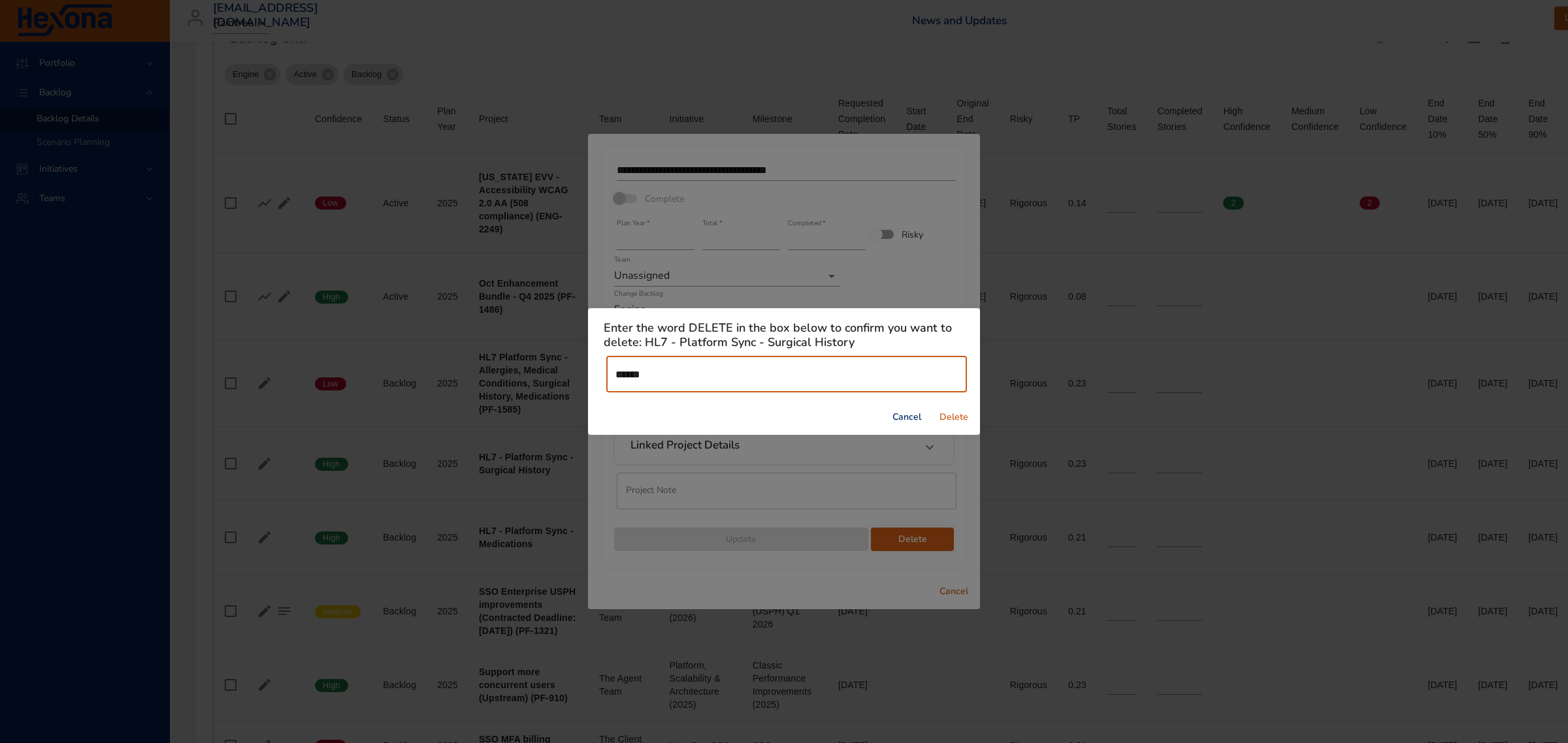
type input "******"
click at [954, 412] on span "Delete" at bounding box center [954, 418] width 31 height 16
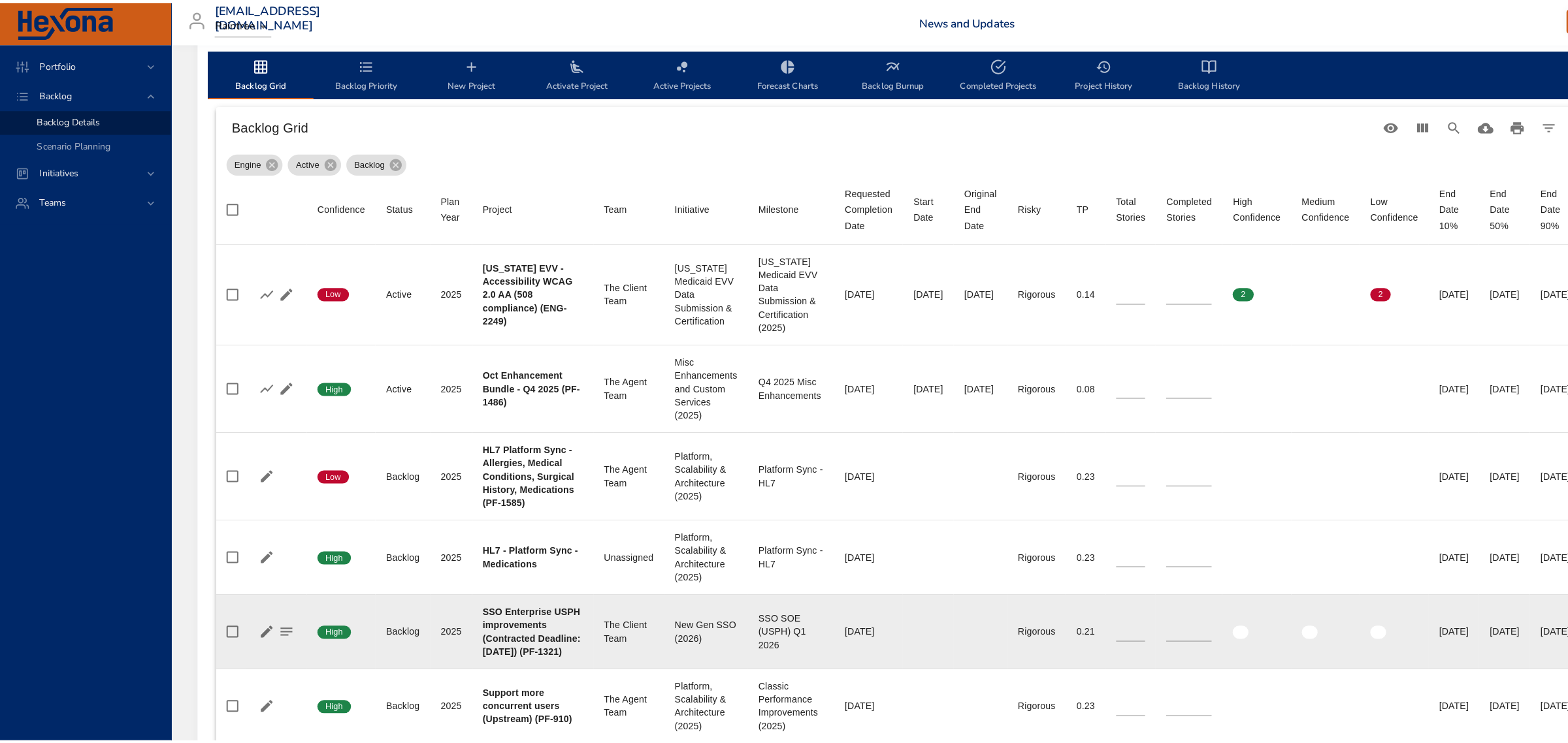
scroll to position [735, 0]
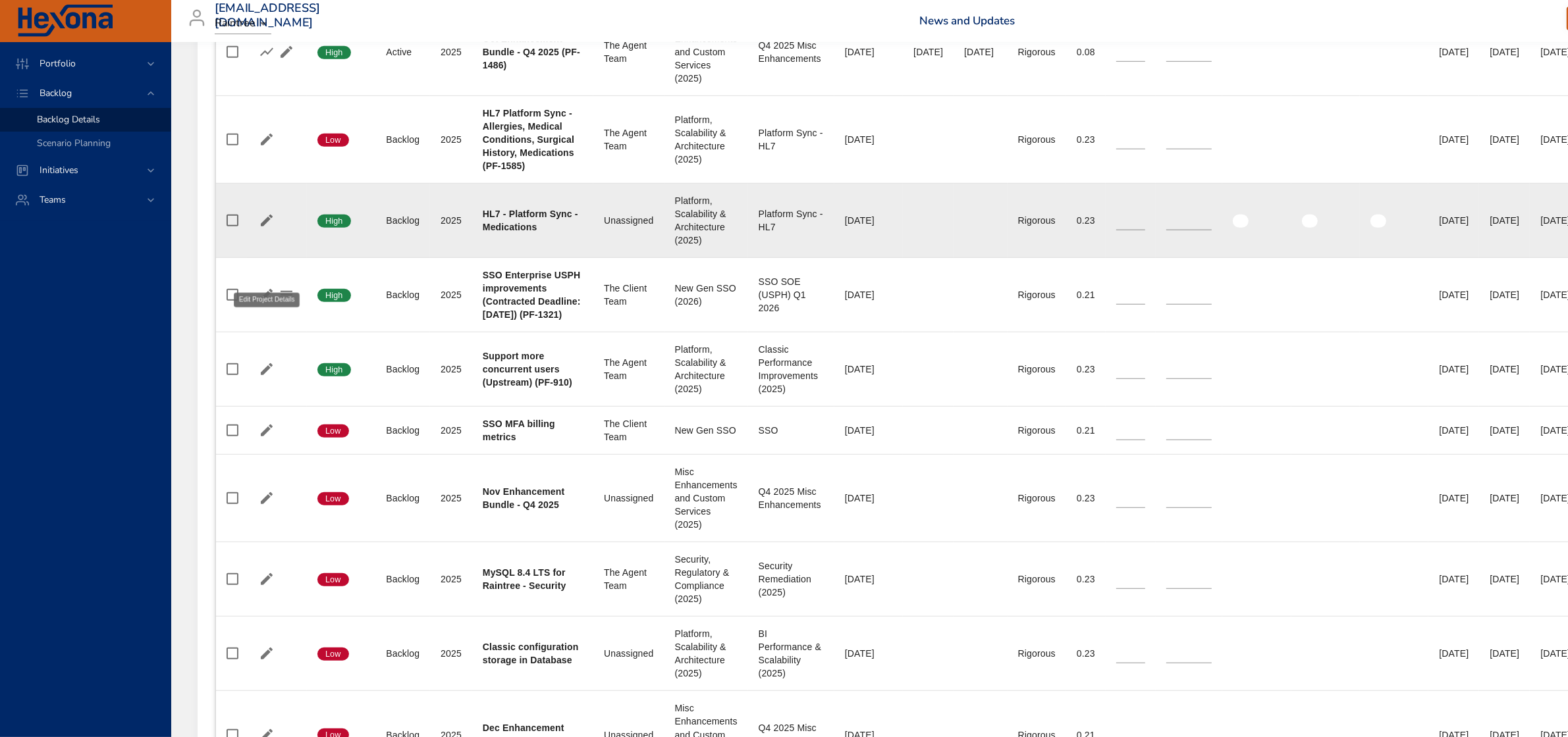
click at [267, 226] on icon "button" at bounding box center [267, 220] width 12 height 12
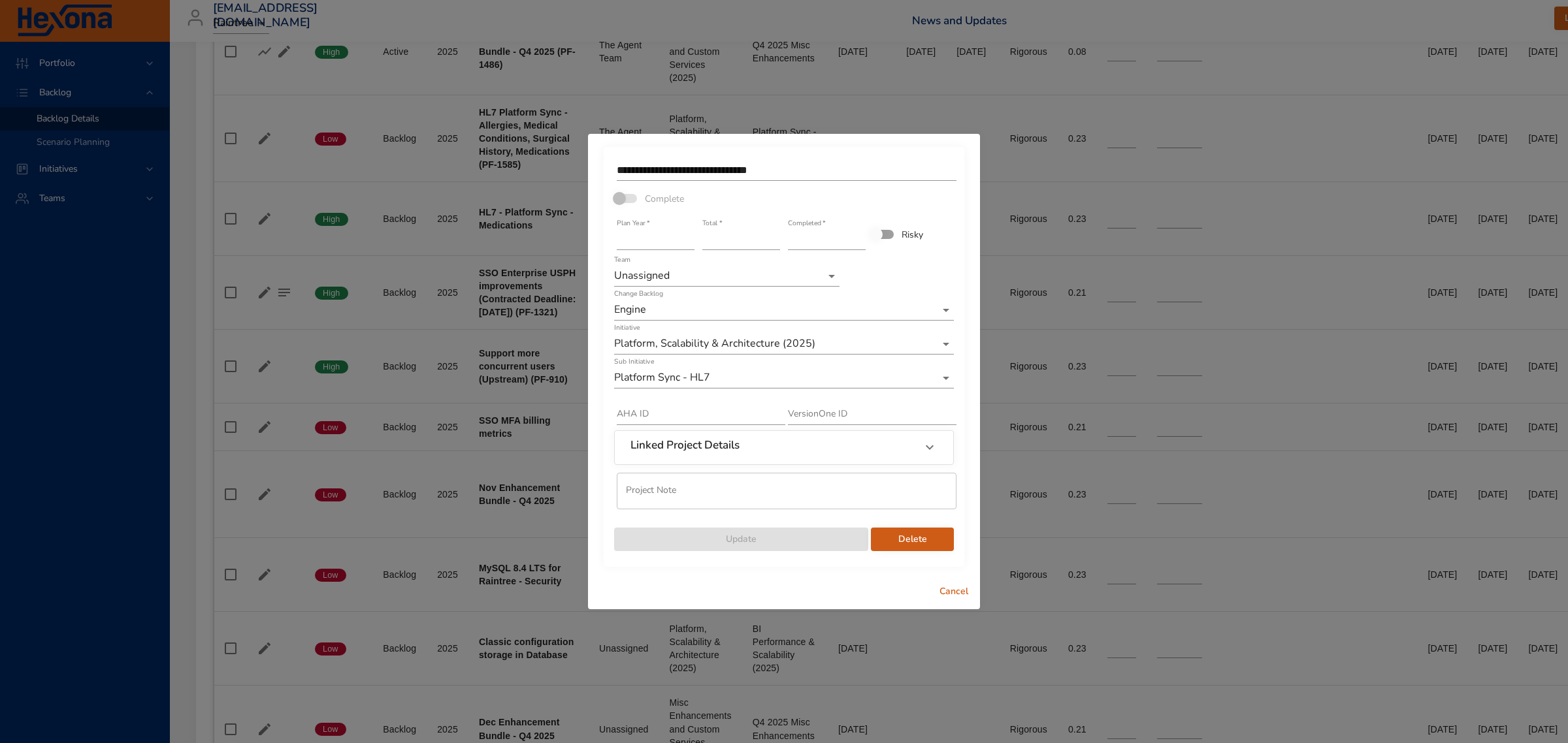
click at [815, 494] on input "text" at bounding box center [787, 491] width 340 height 36
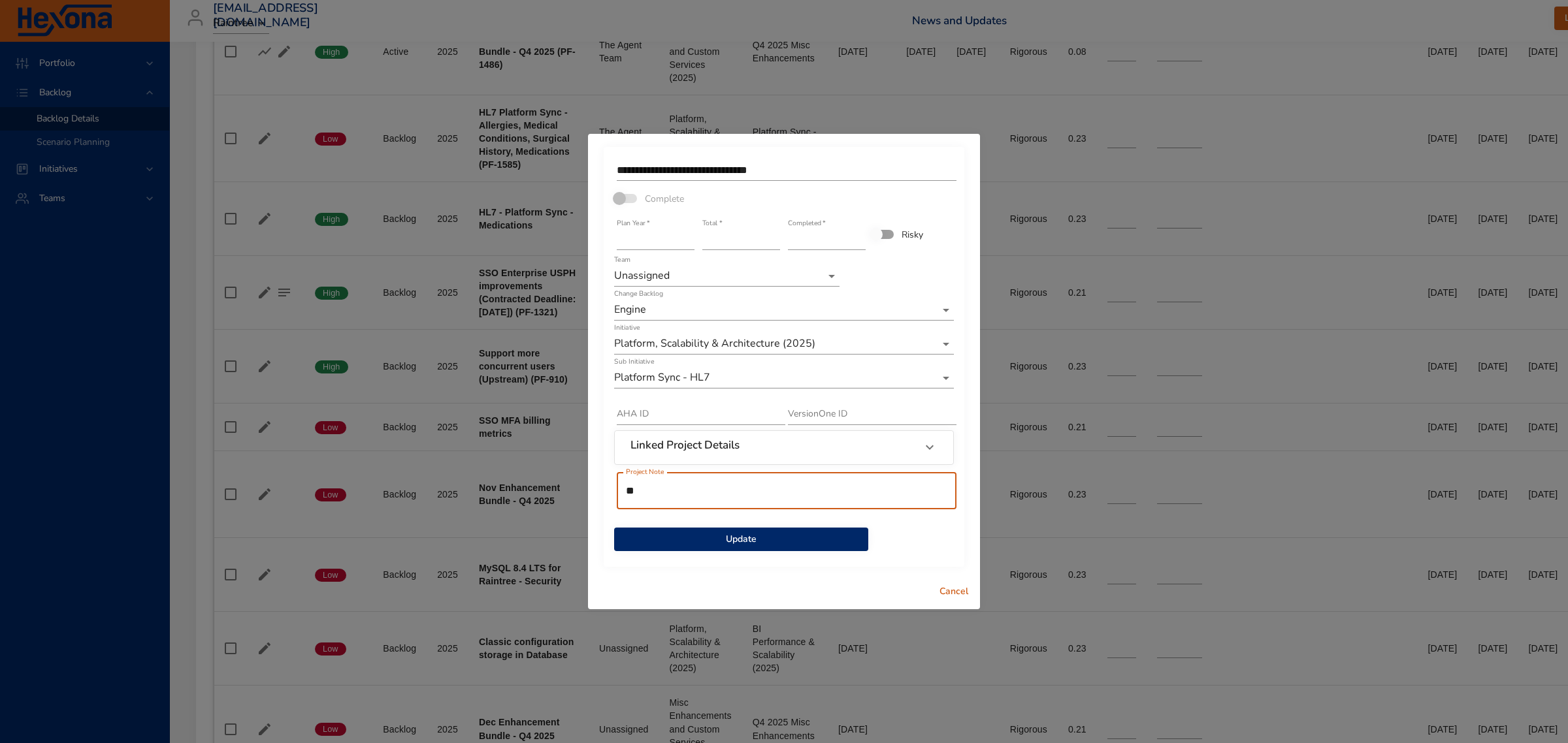
type input "*"
click at [941, 586] on span "Cancel" at bounding box center [954, 592] width 31 height 16
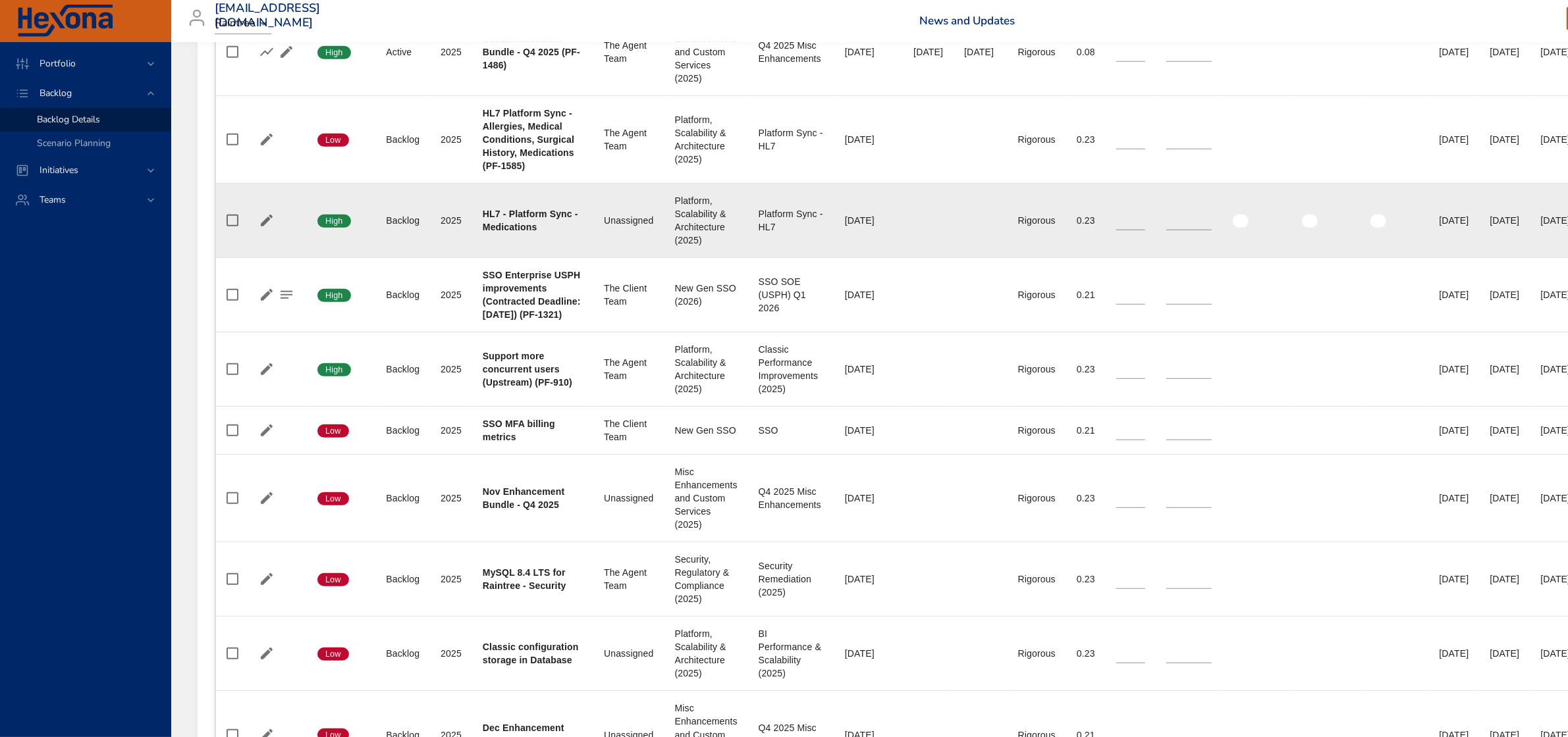
click at [257, 230] on div at bounding box center [276, 220] width 40 height 19
click at [267, 226] on icon "button" at bounding box center [267, 220] width 12 height 12
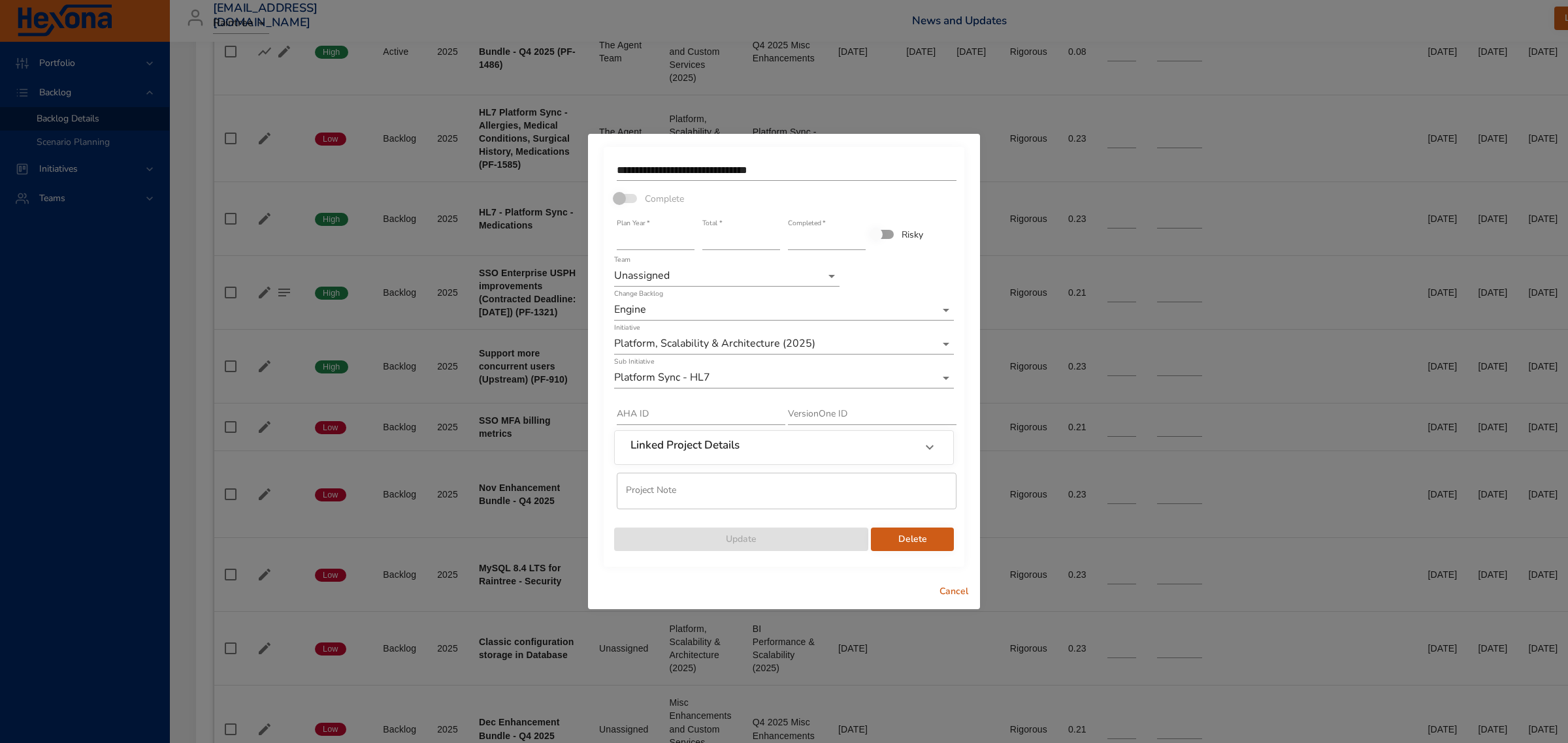
click at [941, 541] on span "Delete" at bounding box center [912, 540] width 62 height 16
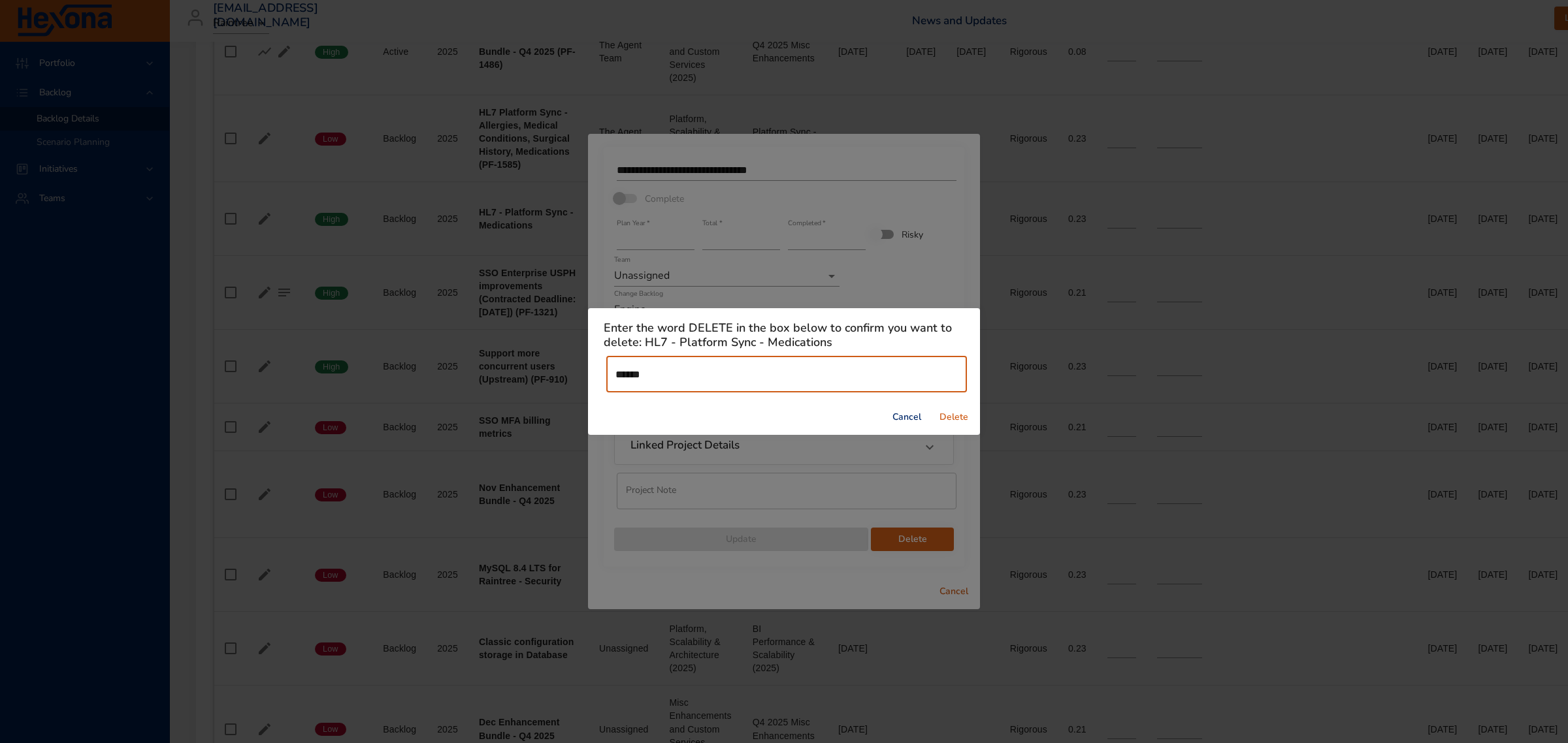
type input "******"
click at [955, 422] on span "Delete" at bounding box center [954, 418] width 31 height 16
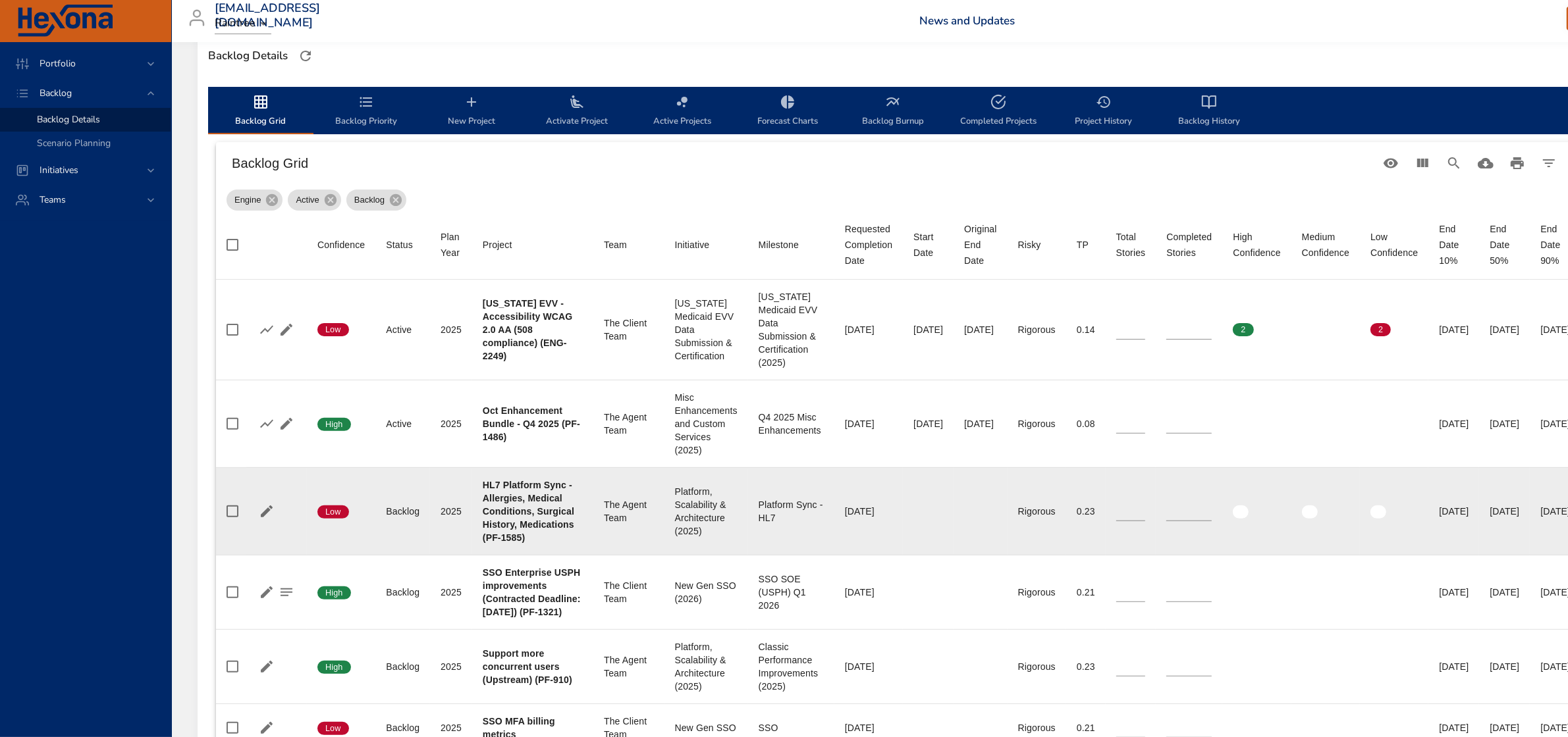
scroll to position [412, 0]
